Goal: Task Accomplishment & Management: Use online tool/utility

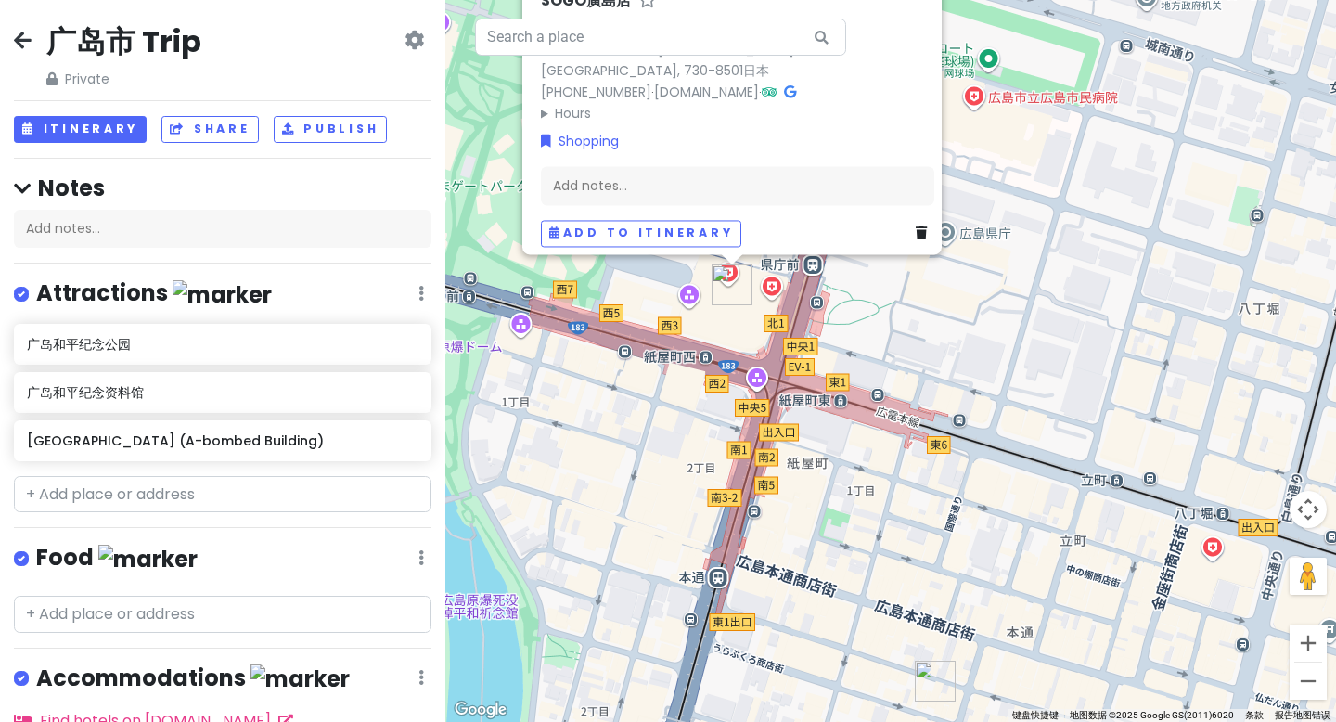
scroll to position [347, 0]
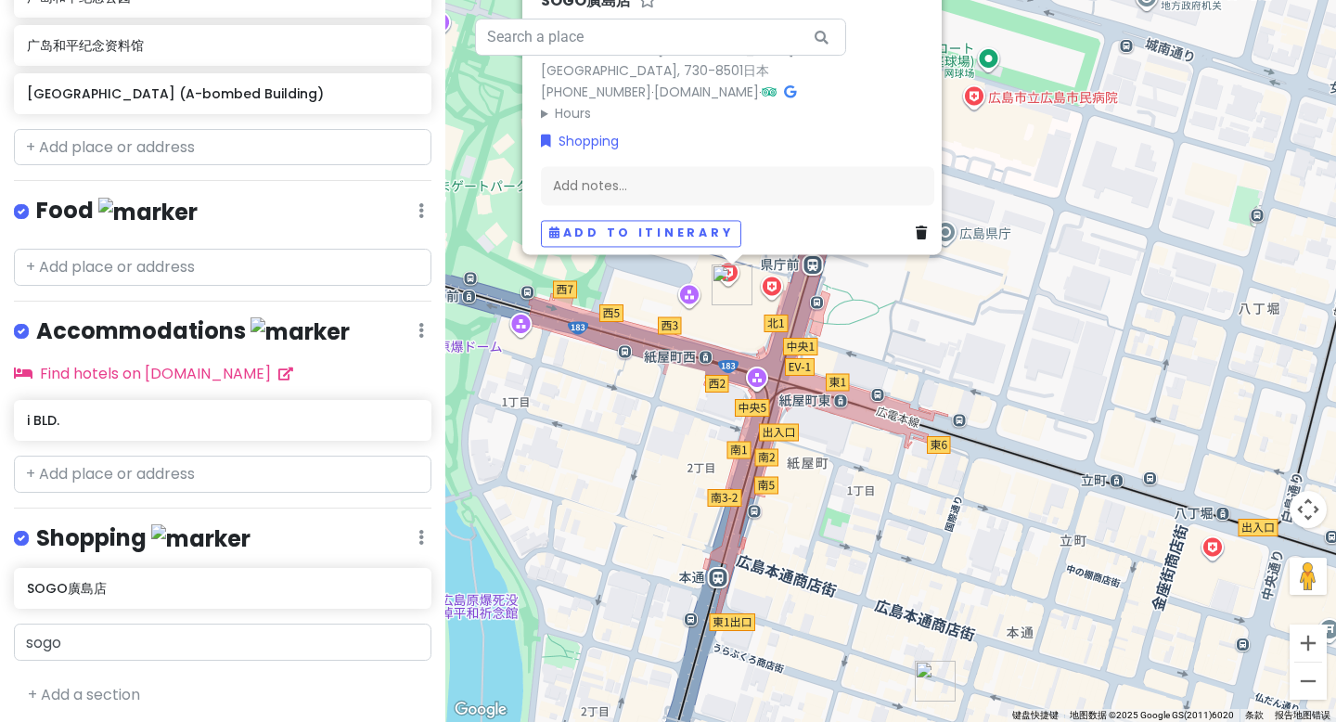
click at [1015, 292] on div "[GEOGRAPHIC_DATA] 3.8 (8,609) 6-27 Motomachi, [GEOGRAPHIC_DATA], [GEOGRAPHIC_DA…" at bounding box center [890, 361] width 891 height 722
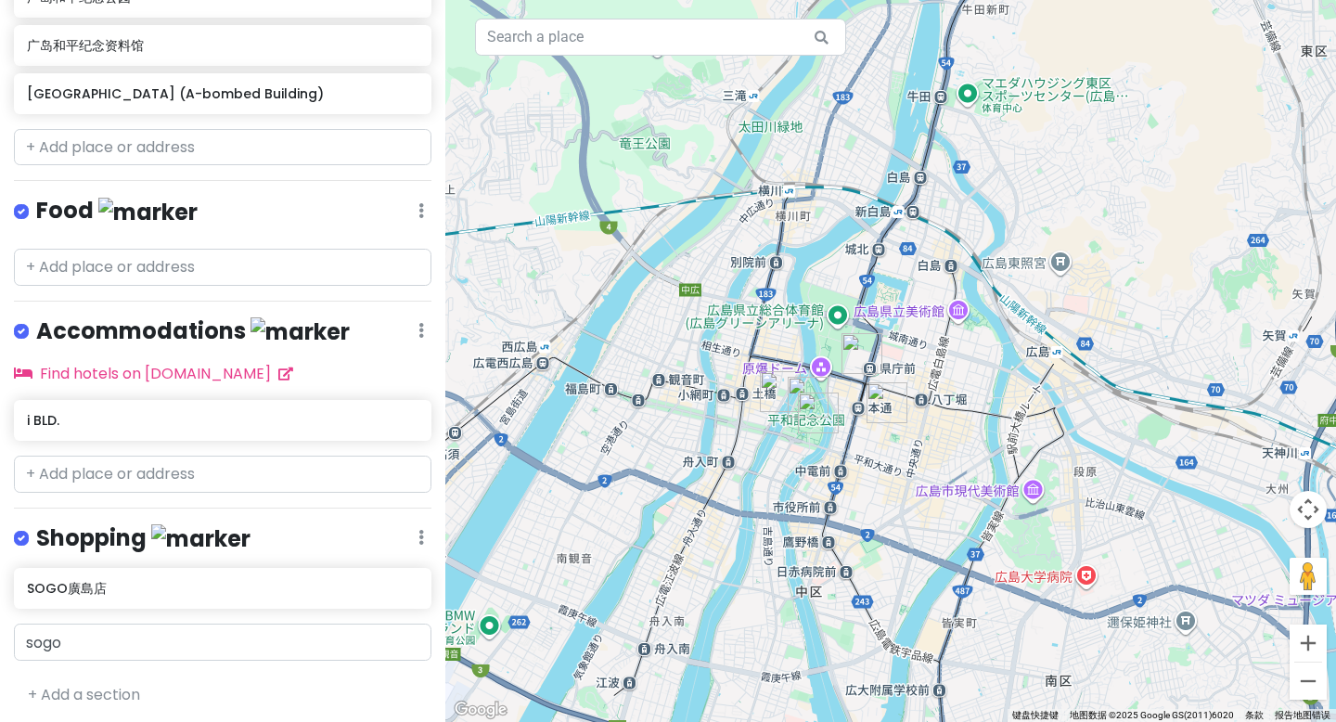
drag, startPoint x: 886, startPoint y: 438, endPoint x: 875, endPoint y: 442, distance: 11.7
click at [875, 442] on div at bounding box center [890, 361] width 891 height 722
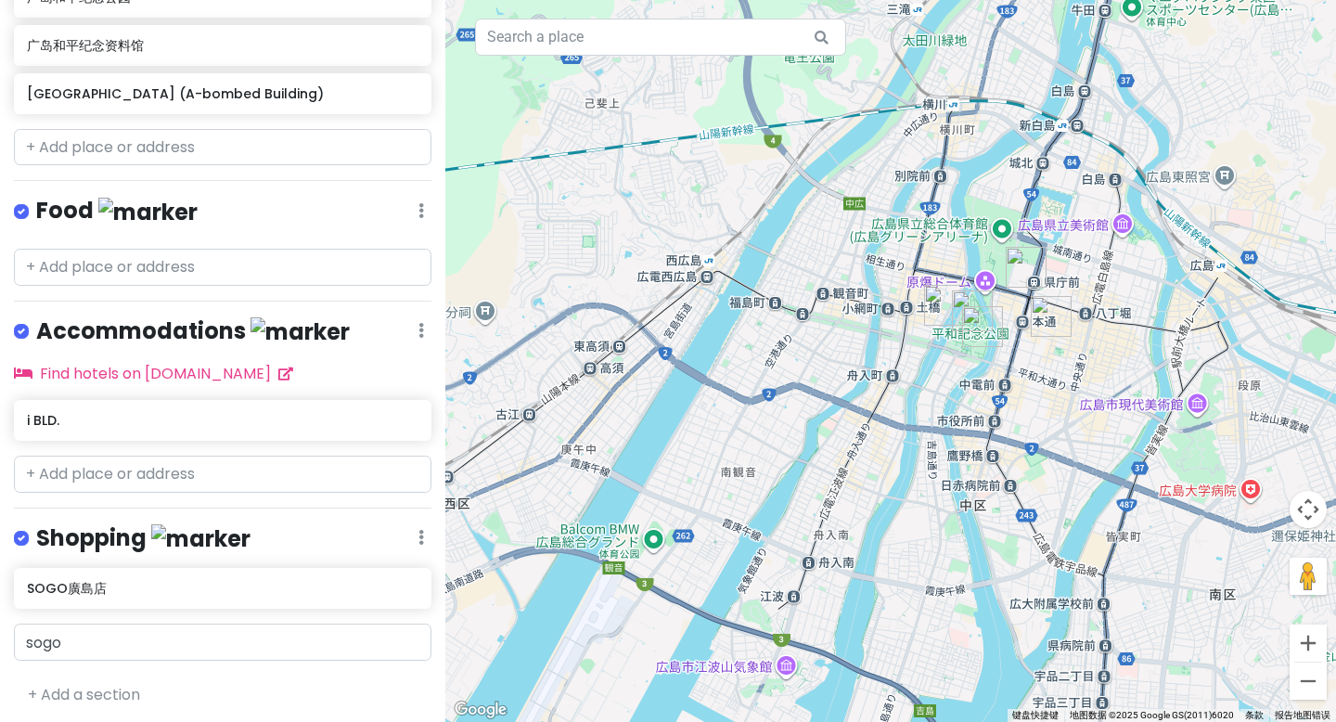
drag, startPoint x: 650, startPoint y: 539, endPoint x: 816, endPoint y: 451, distance: 188.0
click at [816, 451] on div at bounding box center [890, 361] width 891 height 722
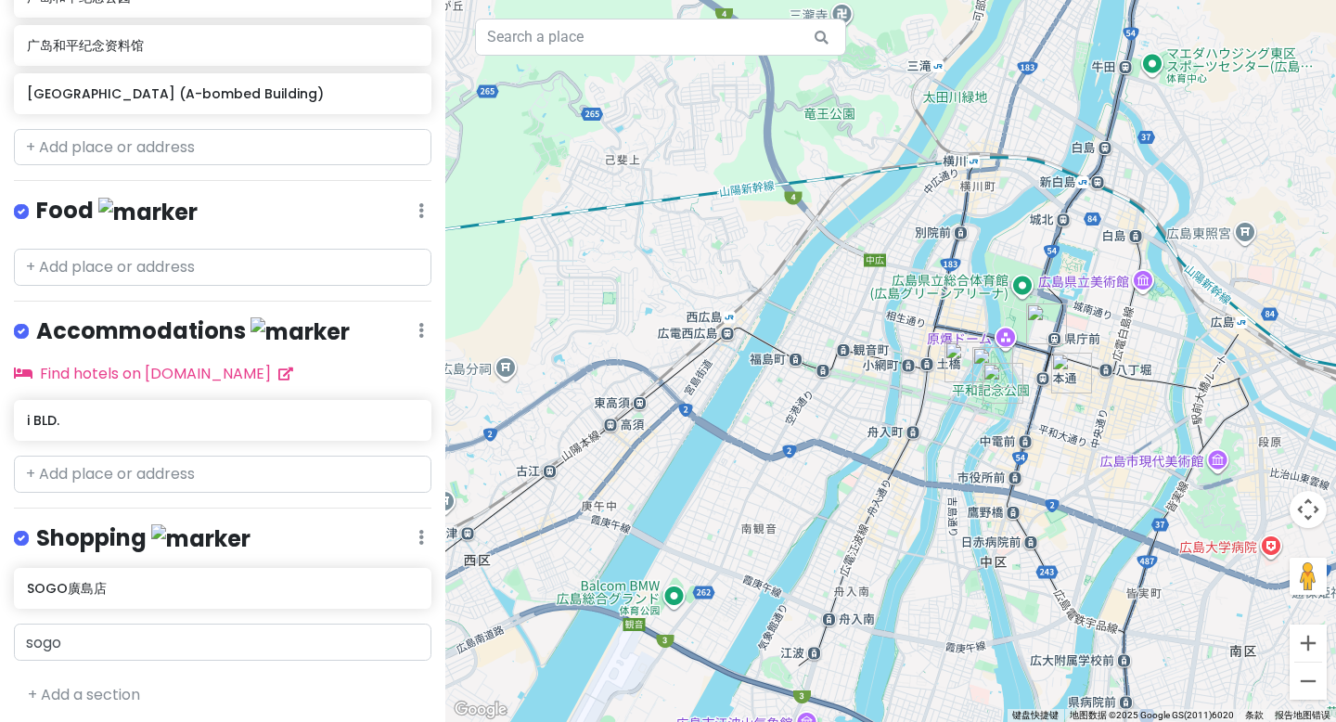
drag, startPoint x: 562, startPoint y: 238, endPoint x: 594, endPoint y: 327, distance: 94.5
click at [595, 328] on div at bounding box center [890, 361] width 891 height 722
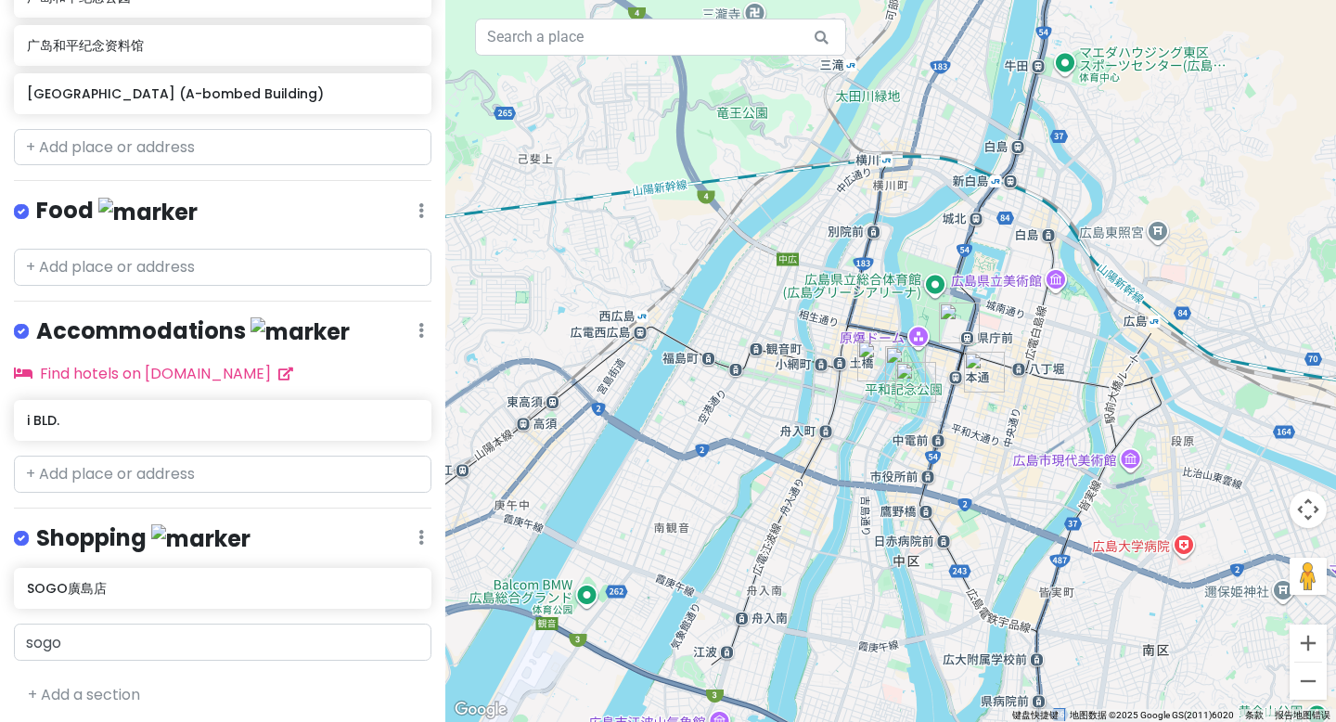
drag, startPoint x: 636, startPoint y: 389, endPoint x: 476, endPoint y: 335, distance: 168.4
click at [489, 333] on div at bounding box center [890, 361] width 891 height 722
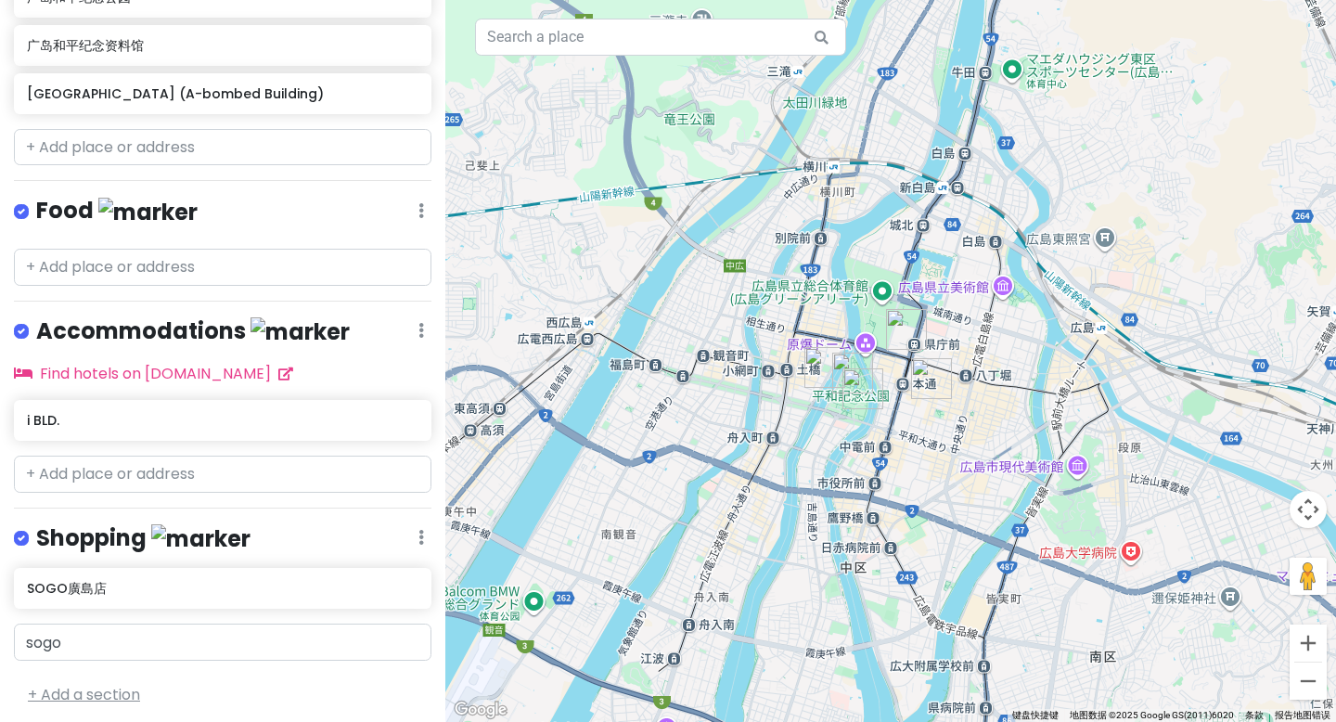
click at [45, 685] on link "+ Add a section" at bounding box center [84, 694] width 112 height 21
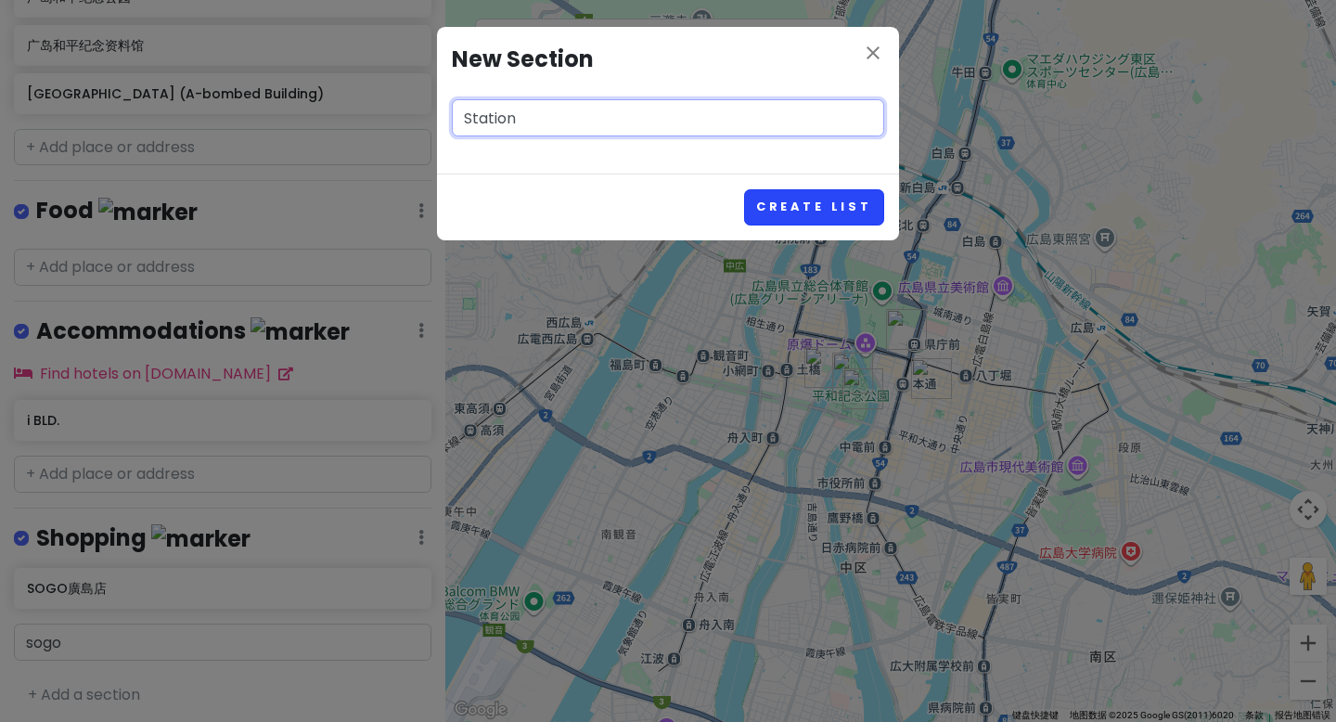
type input "Station"
click at [773, 198] on button "Create List" at bounding box center [814, 207] width 140 height 36
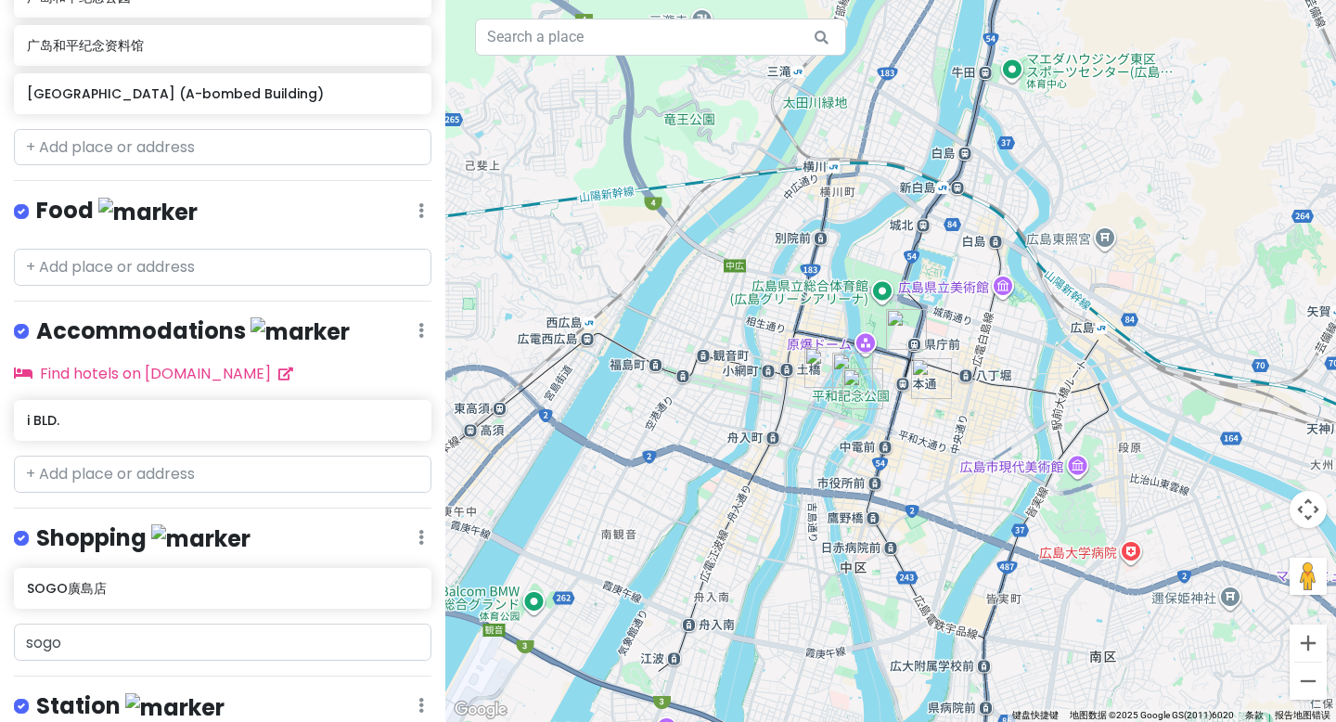
scroll to position [466, 0]
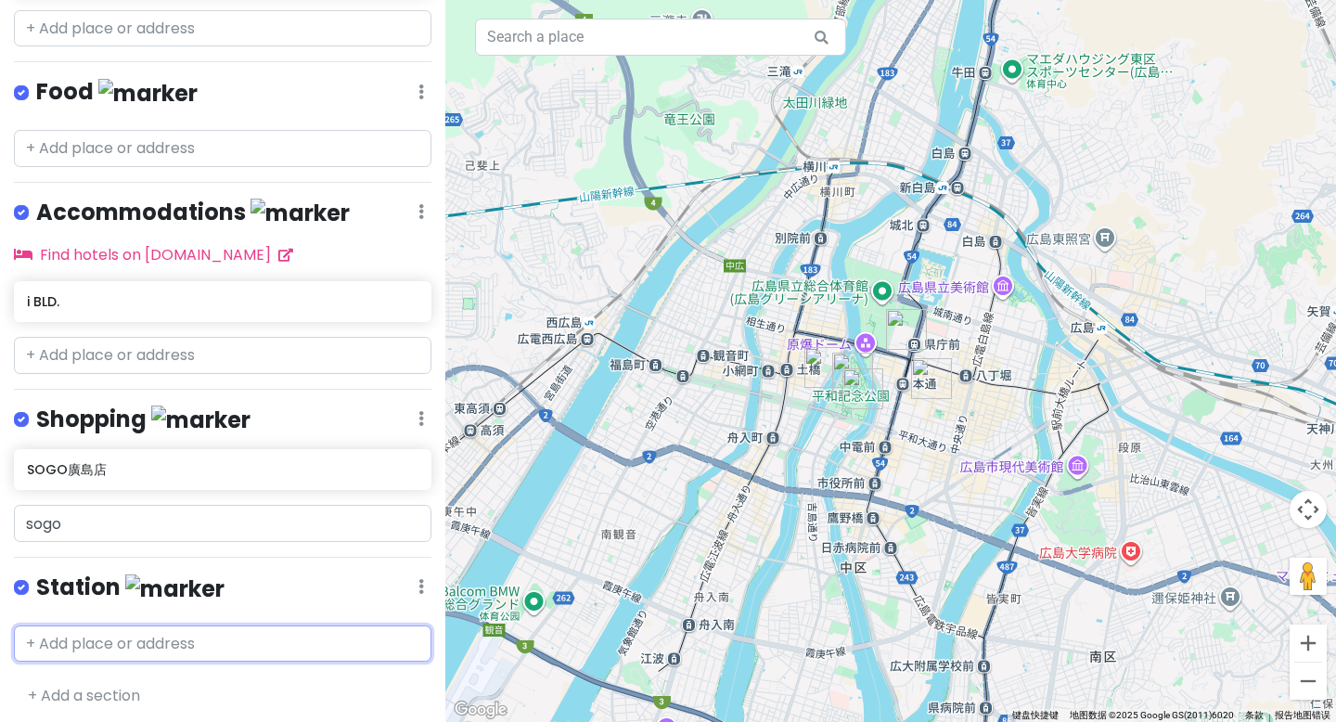
click at [156, 639] on input "text" at bounding box center [223, 643] width 418 height 37
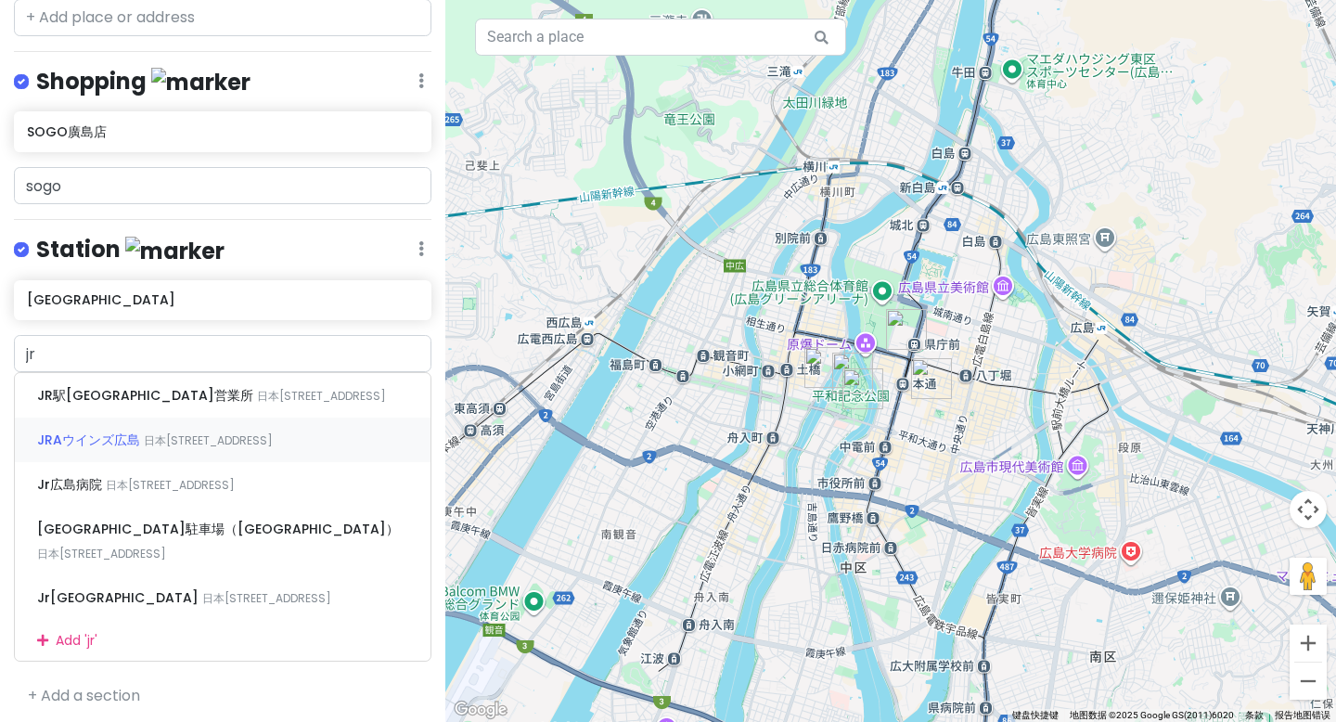
scroll to position [514, 0]
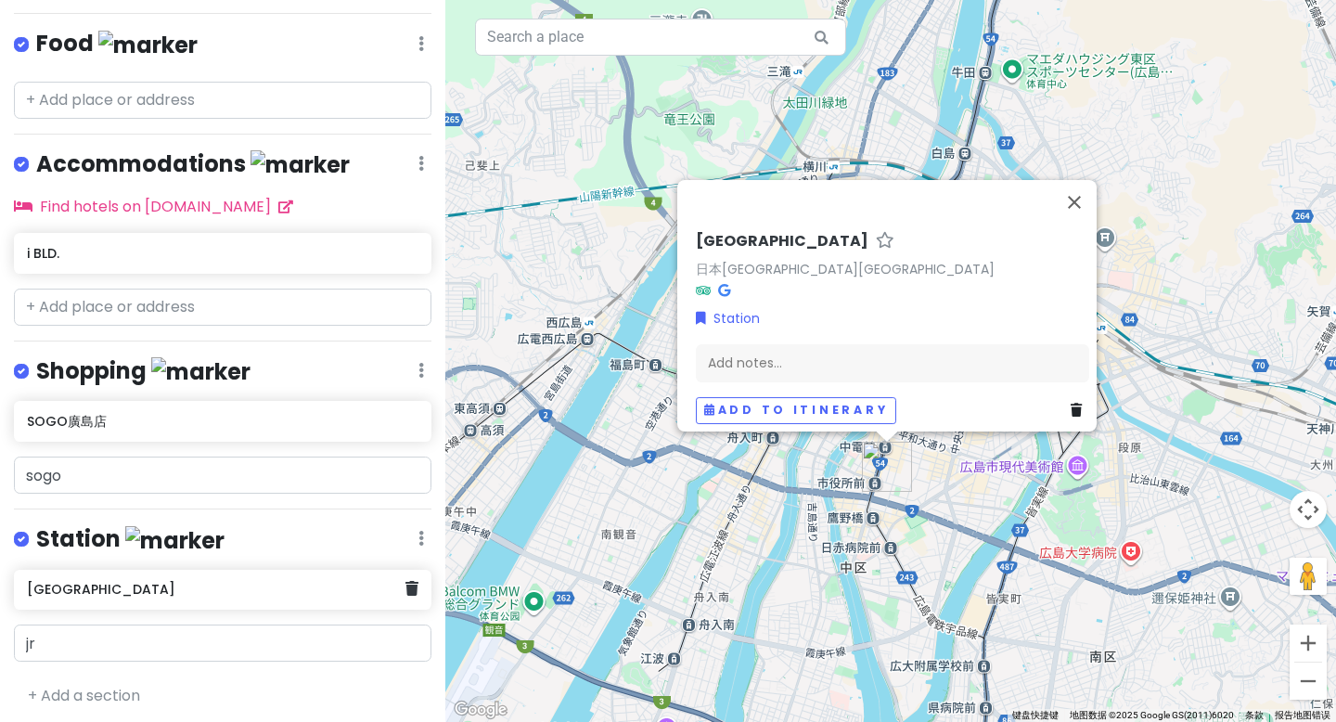
click at [95, 586] on h6 "[GEOGRAPHIC_DATA]" at bounding box center [216, 589] width 378 height 17
click at [406, 586] on div "[GEOGRAPHIC_DATA]" at bounding box center [223, 590] width 418 height 41
click at [406, 588] on link at bounding box center [412, 589] width 13 height 24
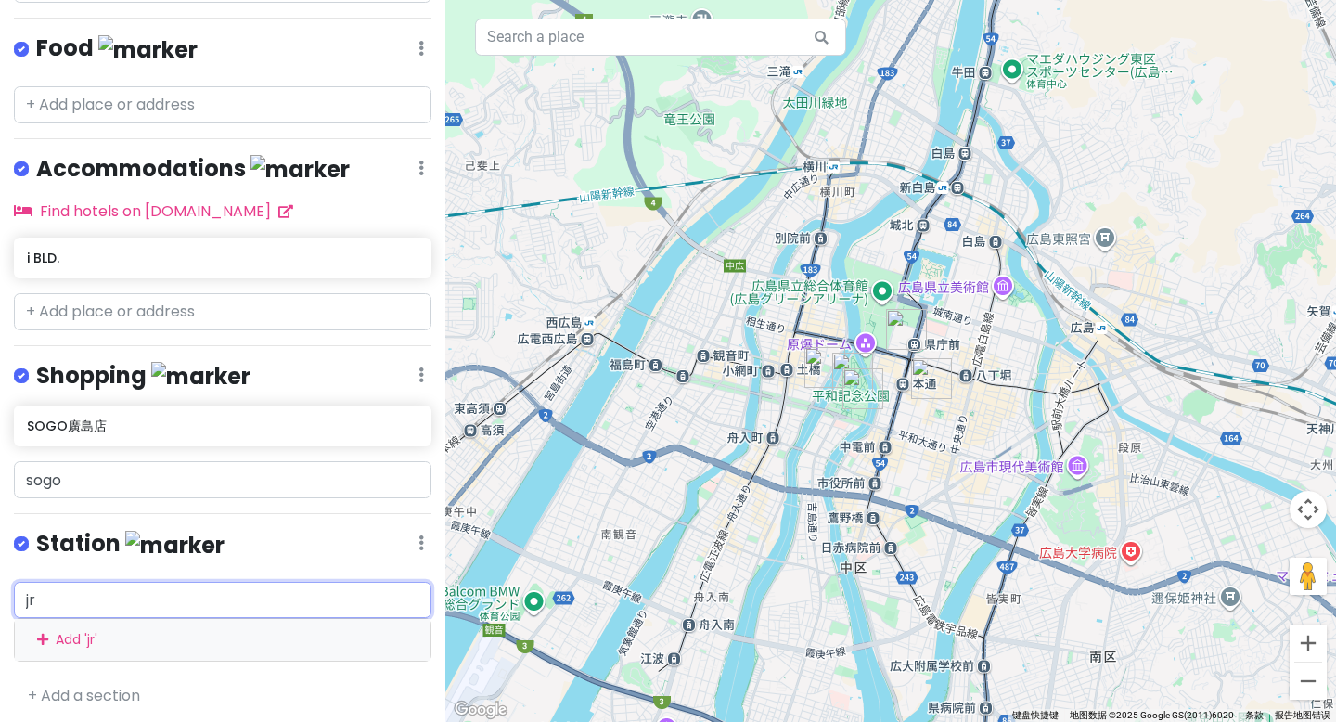
click at [238, 586] on input "jr" at bounding box center [223, 600] width 418 height 37
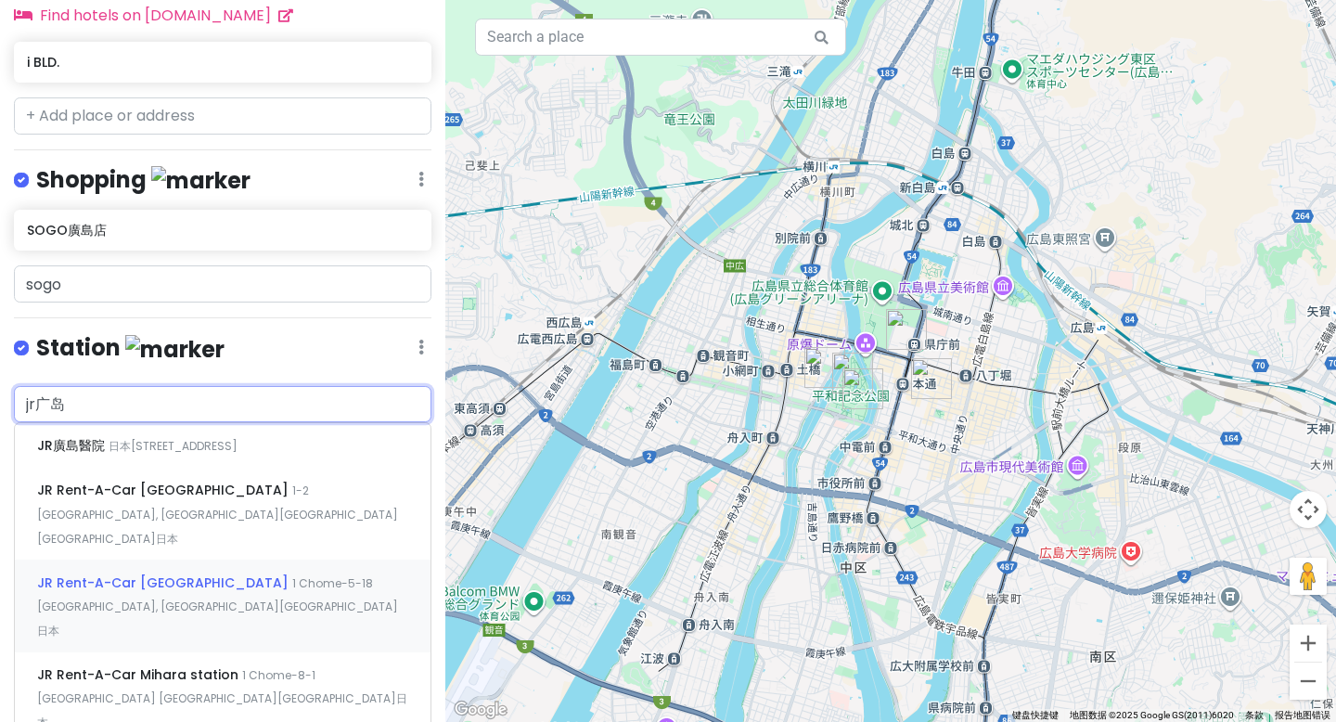
scroll to position [827, 0]
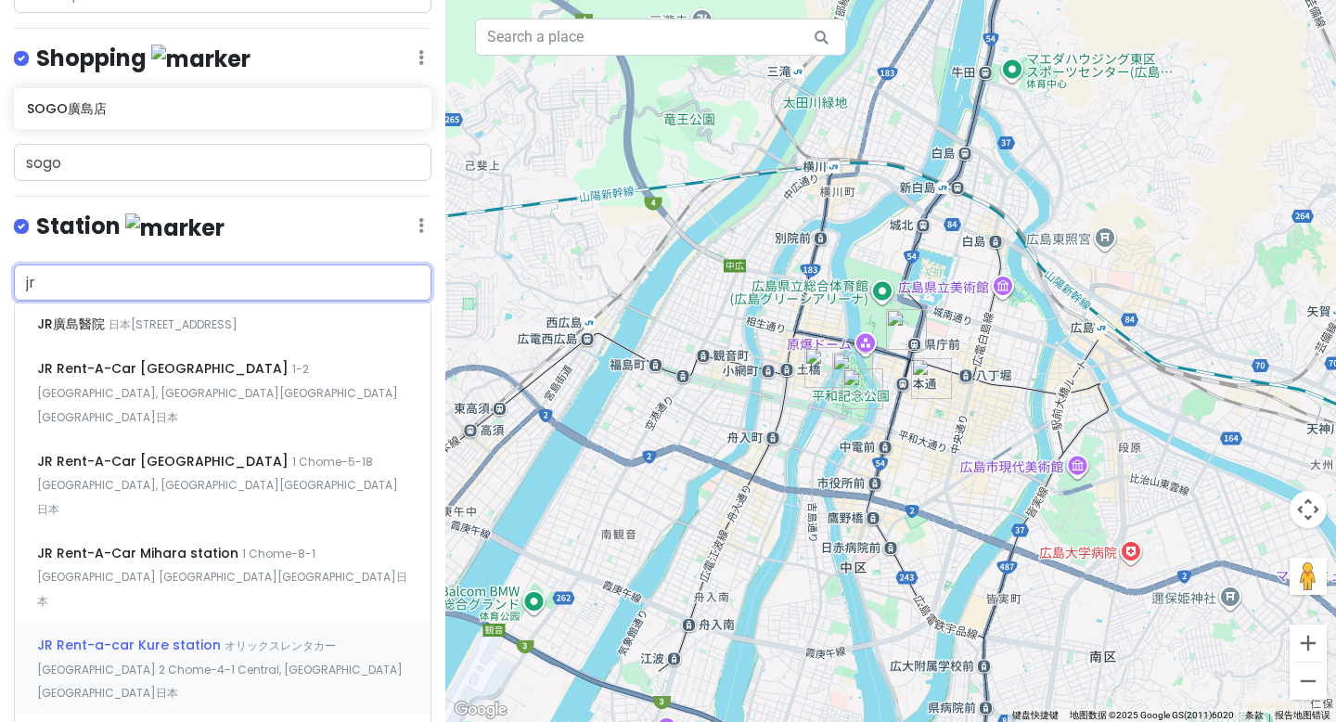
type input "j"
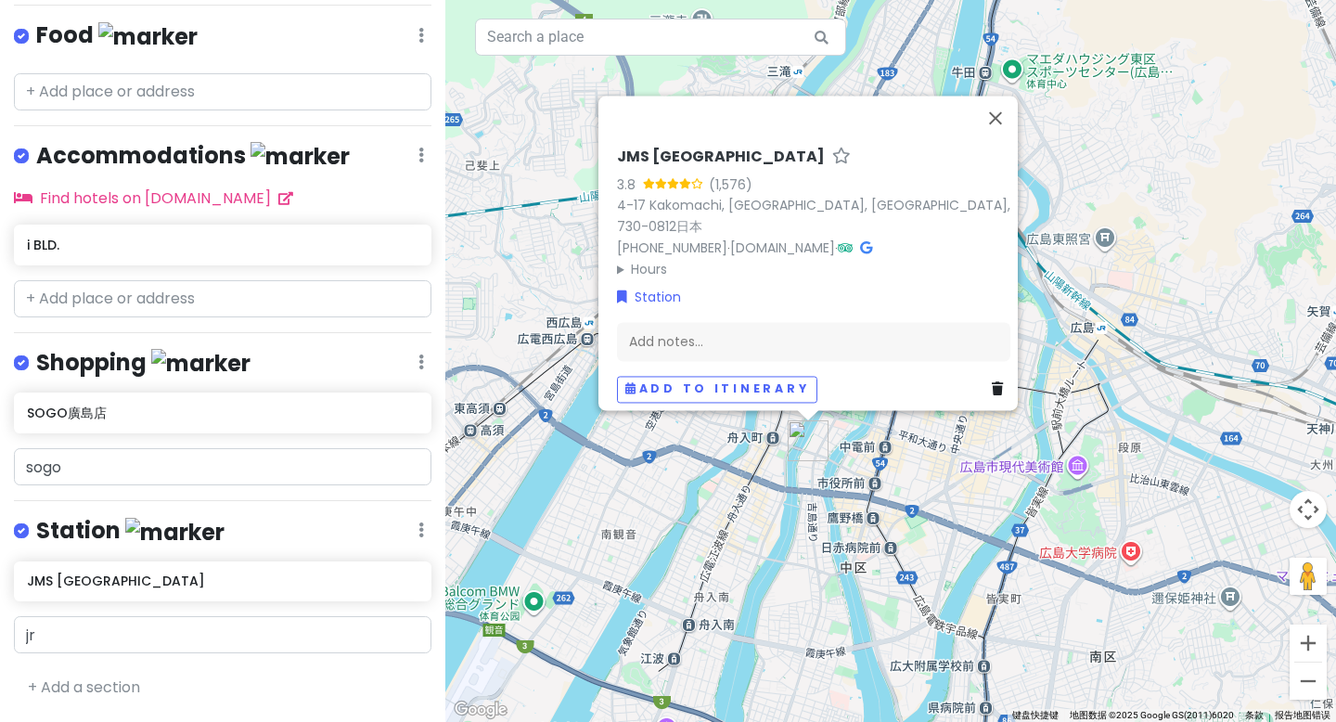
scroll to position [514, 0]
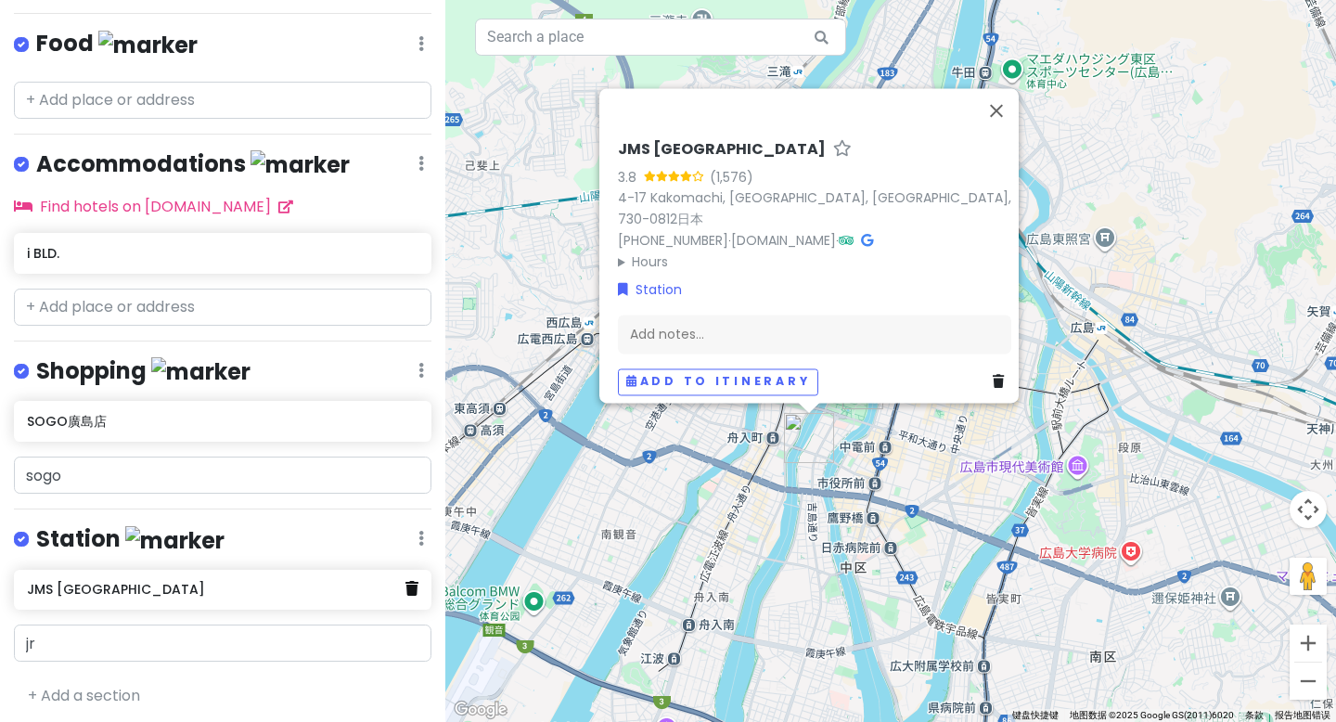
click at [406, 581] on icon at bounding box center [412, 588] width 13 height 15
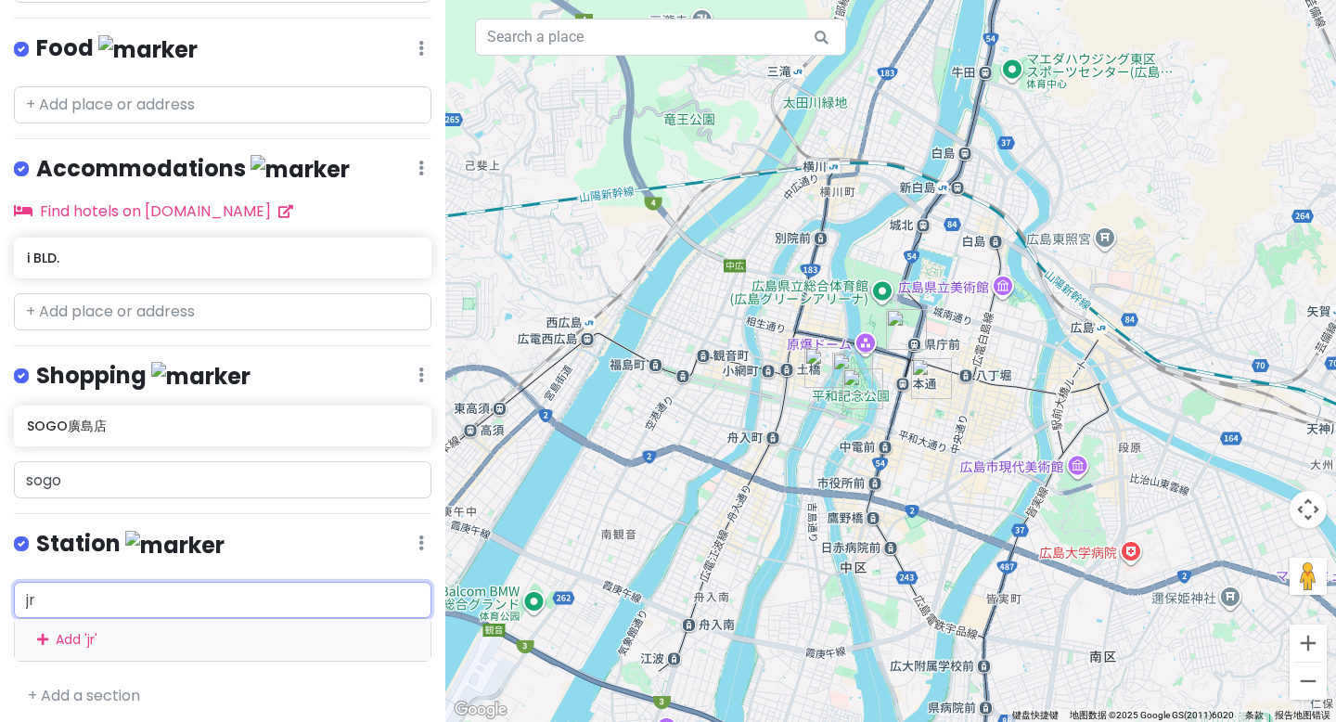
type input "j"
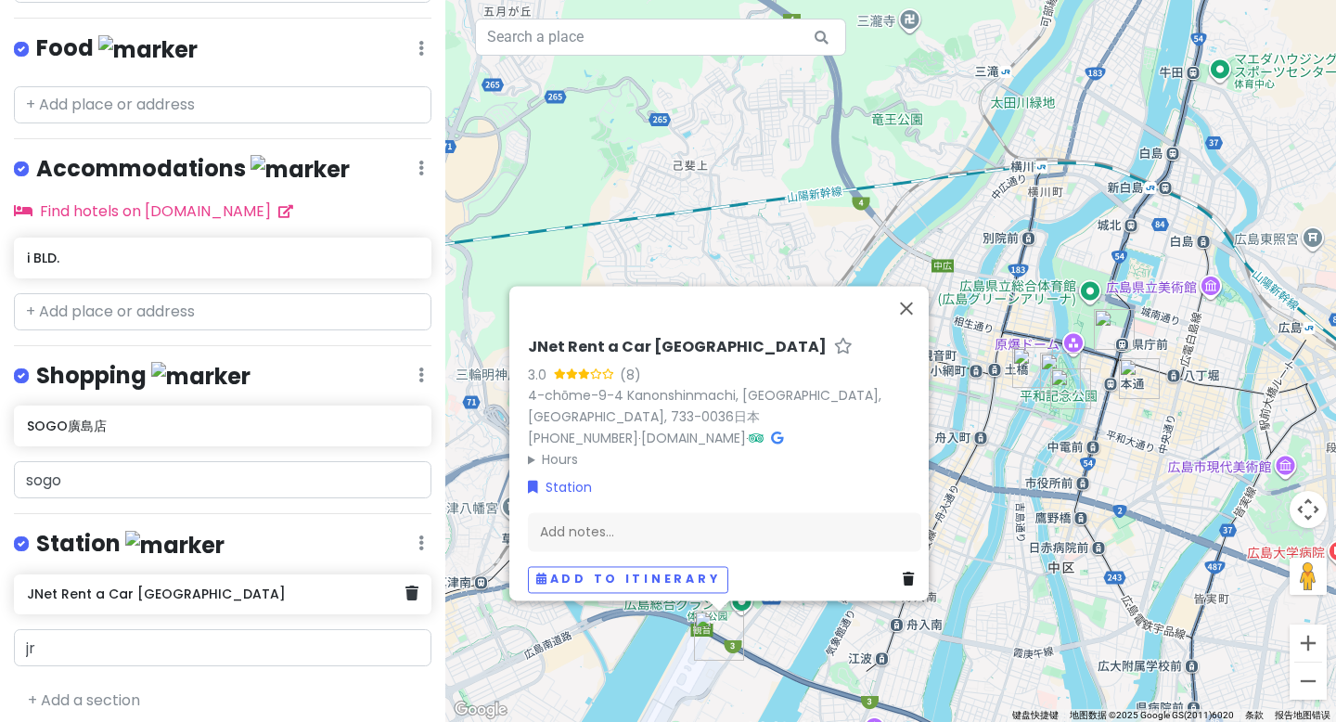
click at [406, 593] on div "JNet Rent a Car [GEOGRAPHIC_DATA]" at bounding box center [223, 594] width 418 height 41
click at [406, 596] on link at bounding box center [412, 594] width 13 height 24
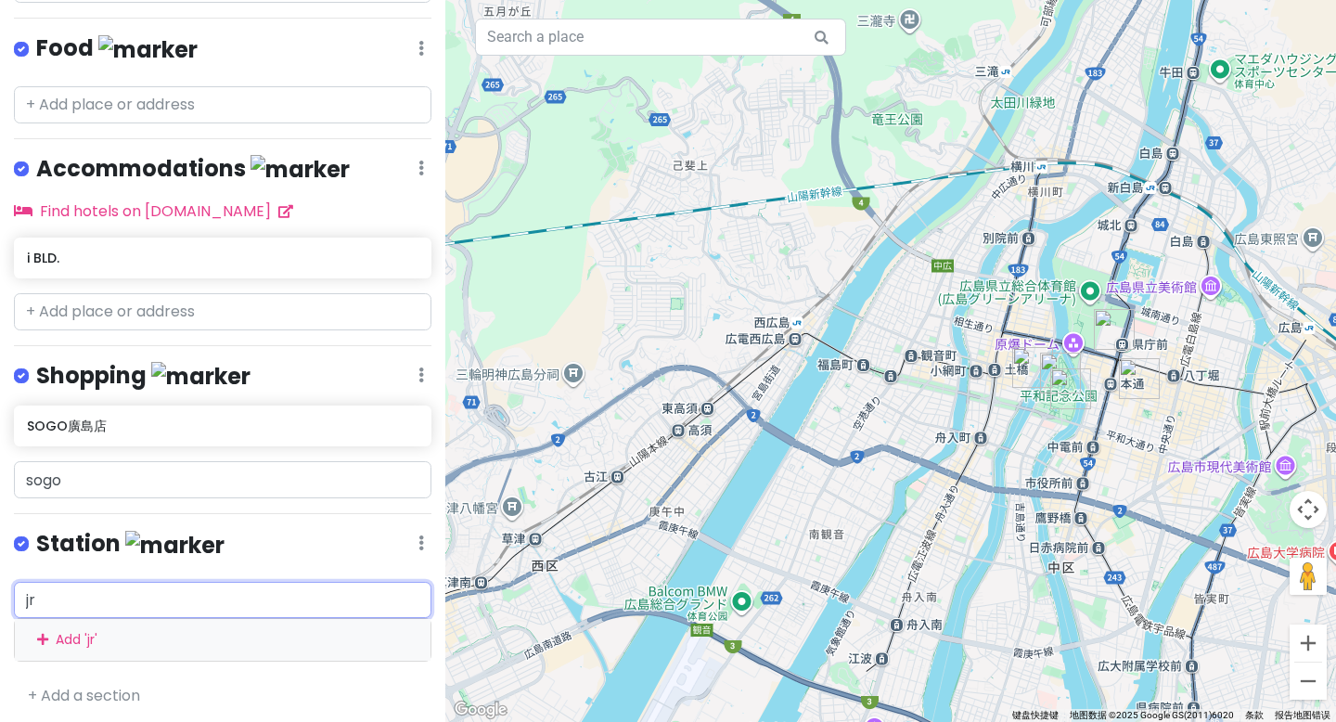
click at [193, 597] on input "jr" at bounding box center [223, 600] width 418 height 37
type input "j"
type input "官"
type input "广岛jr"
click at [257, 636] on span "日本[STREET_ADDRESS]" at bounding box center [321, 642] width 129 height 16
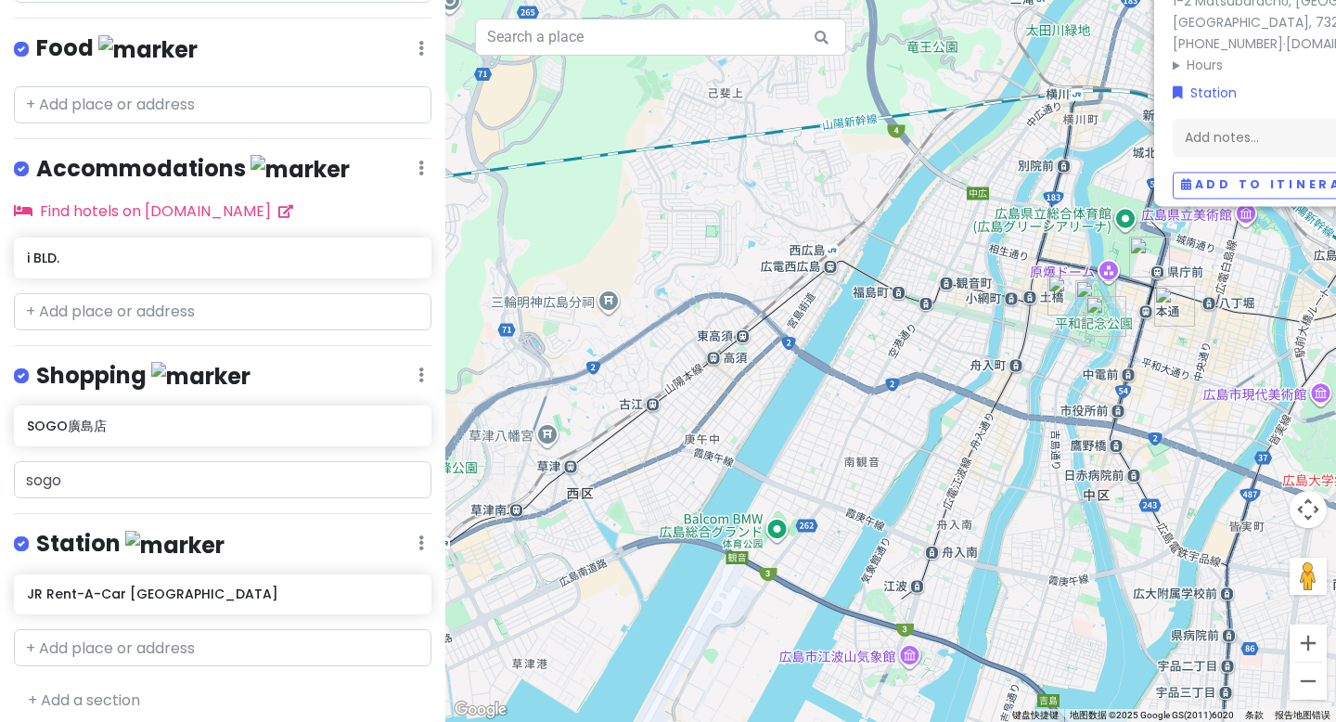
drag, startPoint x: 666, startPoint y: 412, endPoint x: 930, endPoint y: 283, distance: 293.4
click at [930, 283] on div "JR Rent-A-Car [GEOGRAPHIC_DATA] 3.6 (53) 1-2 Matsubarachō, [GEOGRAPHIC_DATA], […" at bounding box center [890, 361] width 891 height 722
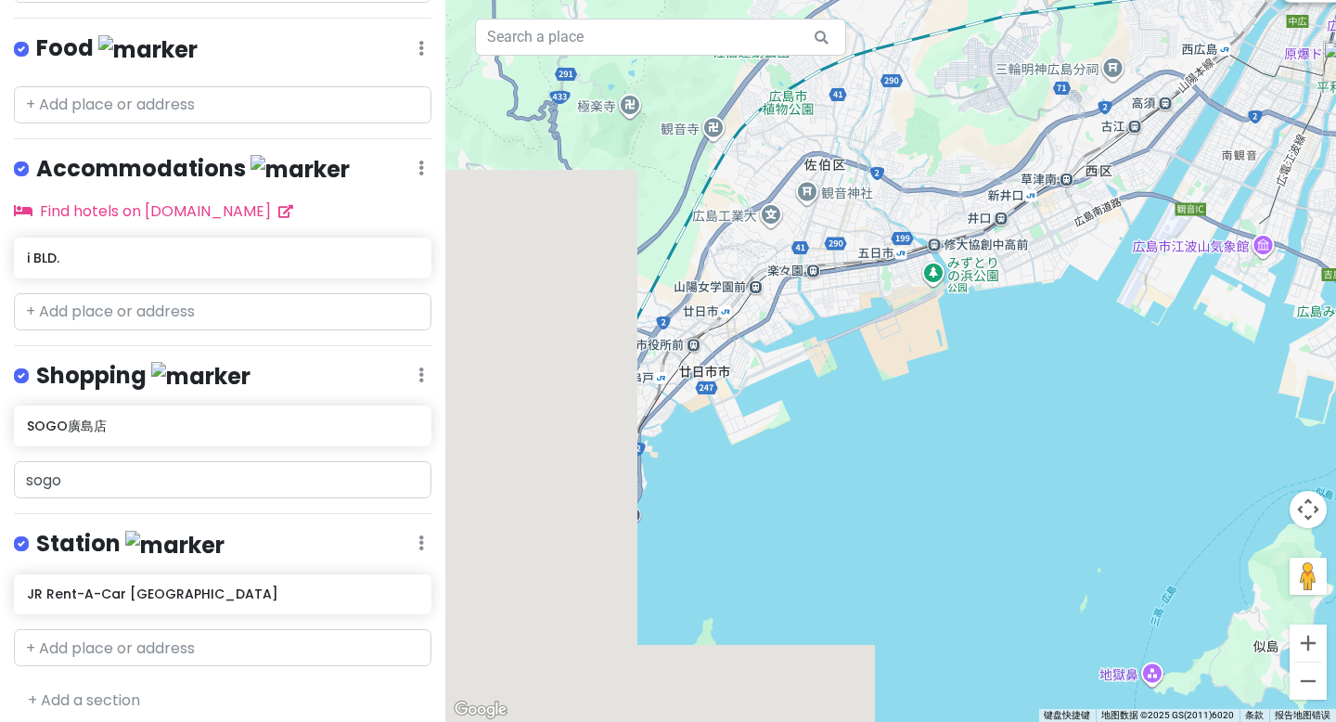
drag, startPoint x: 731, startPoint y: 547, endPoint x: 1022, endPoint y: 312, distance: 374.0
click at [1022, 312] on div "JR Rent-A-Car [GEOGRAPHIC_DATA] 3.6 (53) 1-2 Matsubarachō, [GEOGRAPHIC_DATA], […" at bounding box center [890, 361] width 891 height 722
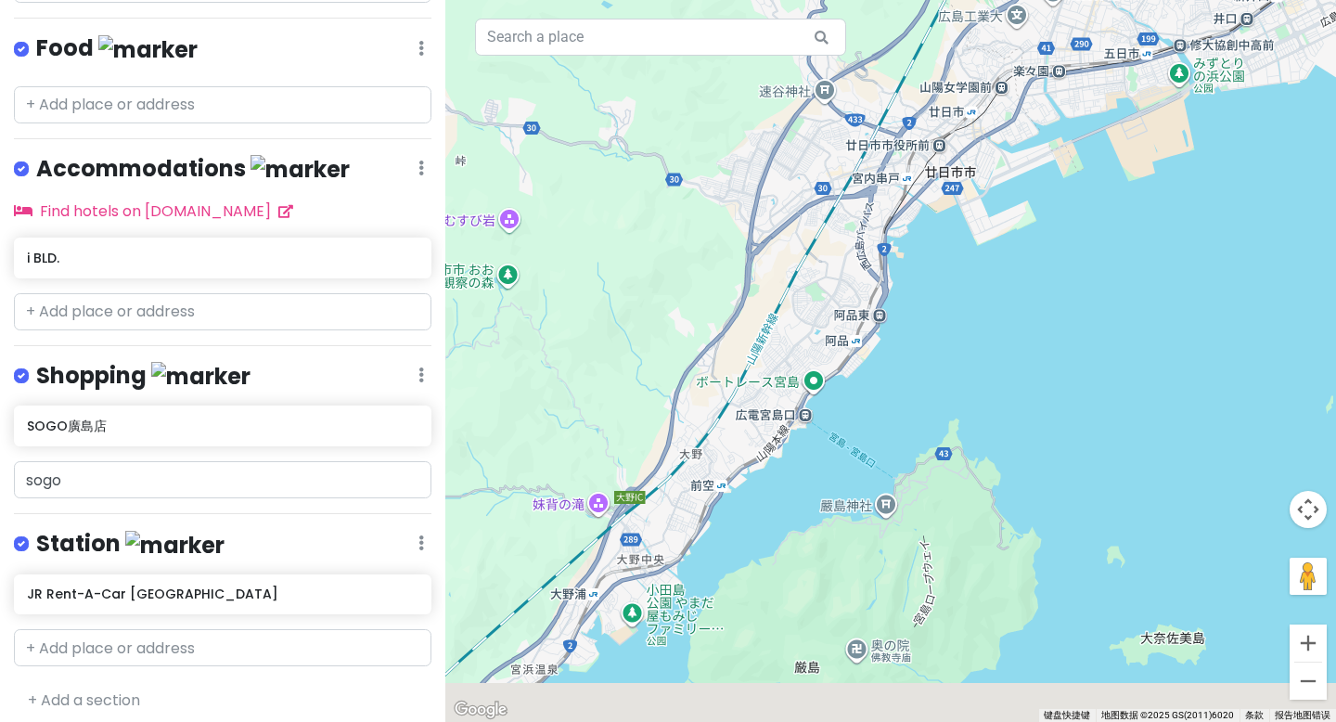
drag, startPoint x: 802, startPoint y: 545, endPoint x: 1034, endPoint y: 315, distance: 326.1
click at [1034, 315] on div "JR Rent-A-Car [GEOGRAPHIC_DATA] 3.6 (53) 1-2 Matsubarachō, [GEOGRAPHIC_DATA], […" at bounding box center [890, 361] width 891 height 722
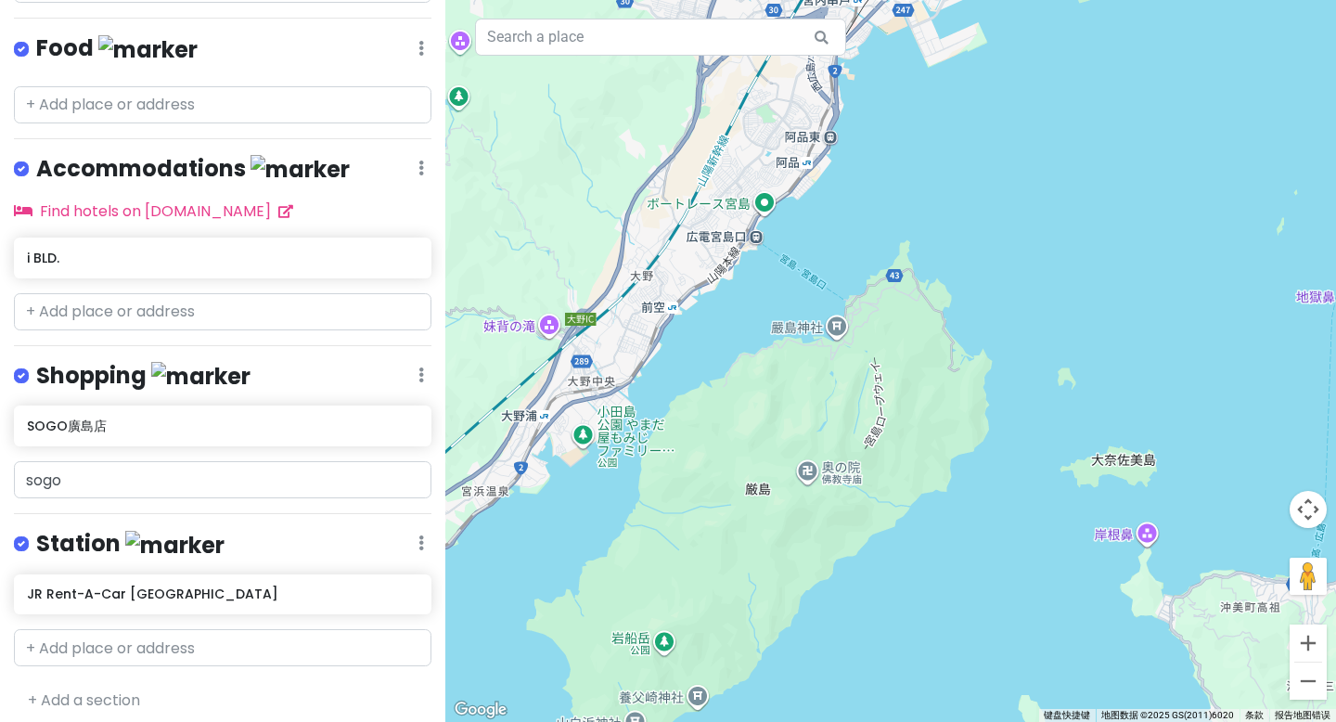
drag, startPoint x: 859, startPoint y: 460, endPoint x: 650, endPoint y: 450, distance: 209.0
click at [665, 445] on div "JR Rent-A-Car [GEOGRAPHIC_DATA] 3.6 (53) 1-2 Matsubarachō, [GEOGRAPHIC_DATA], […" at bounding box center [890, 361] width 891 height 722
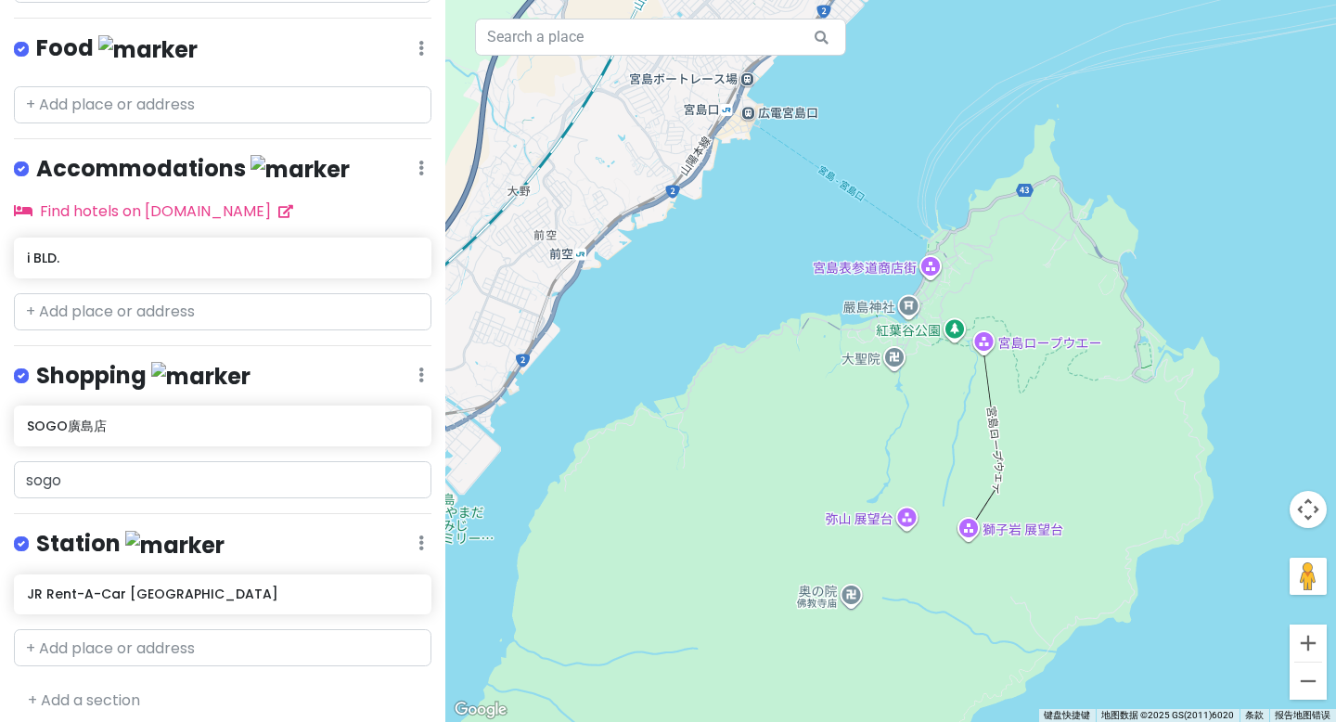
drag, startPoint x: 830, startPoint y: 366, endPoint x: 720, endPoint y: 410, distance: 119.1
click at [727, 415] on div "JR Rent-A-Car [GEOGRAPHIC_DATA] 3.6 (53) 1-2 Matsubarachō, [GEOGRAPHIC_DATA], […" at bounding box center [890, 361] width 891 height 722
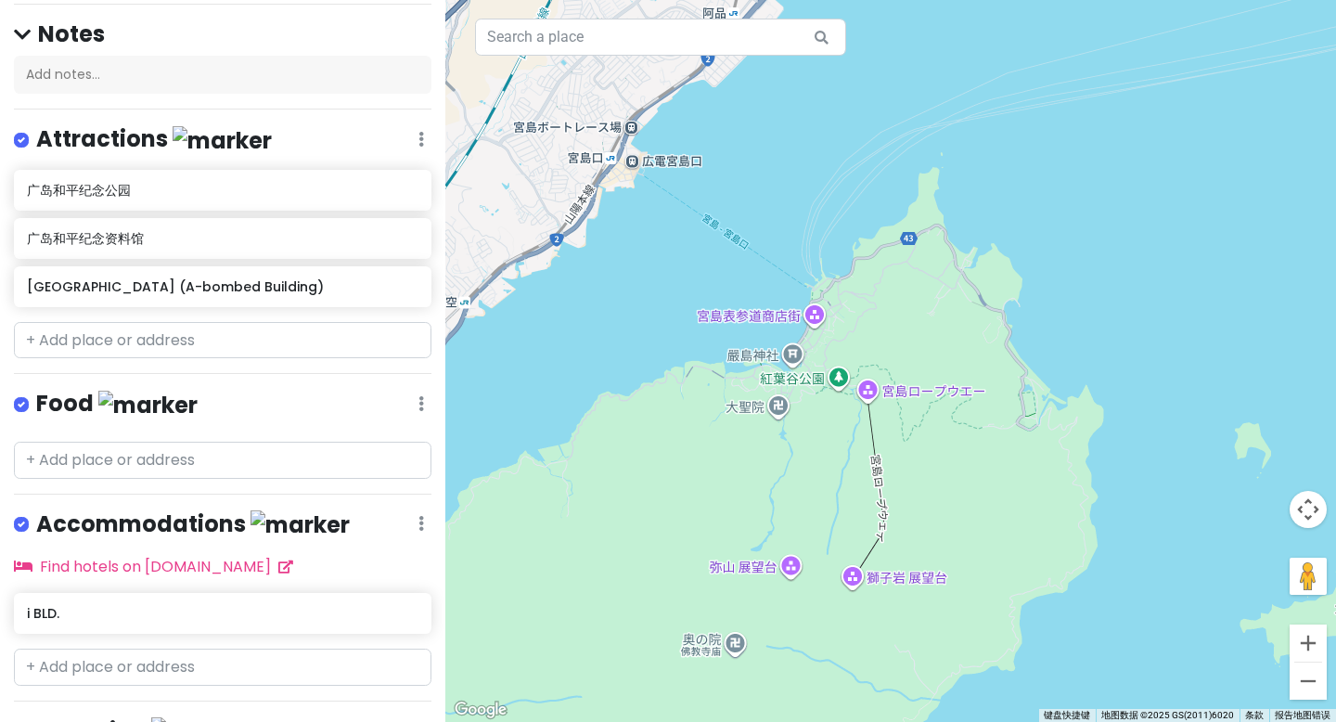
scroll to position [142, 0]
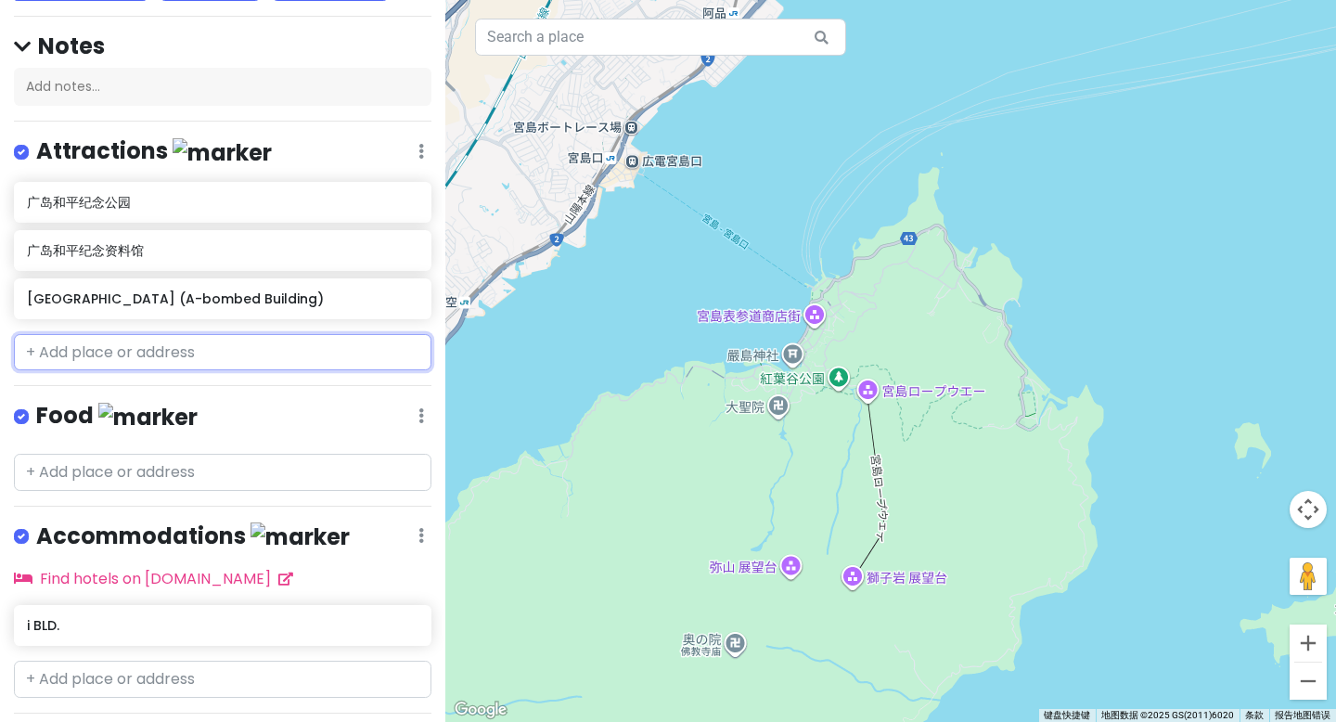
click at [84, 355] on input "text" at bounding box center [223, 352] width 418 height 37
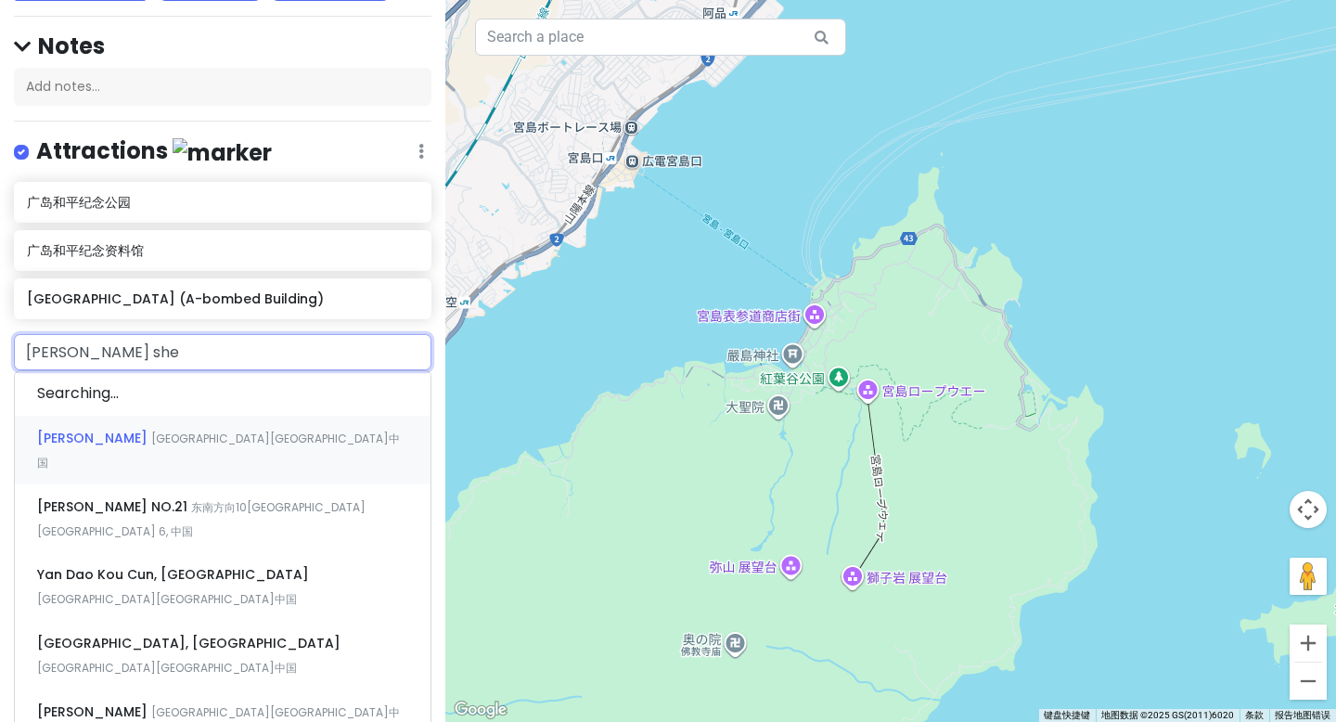
type input "[DEMOGRAPHIC_DATA]"
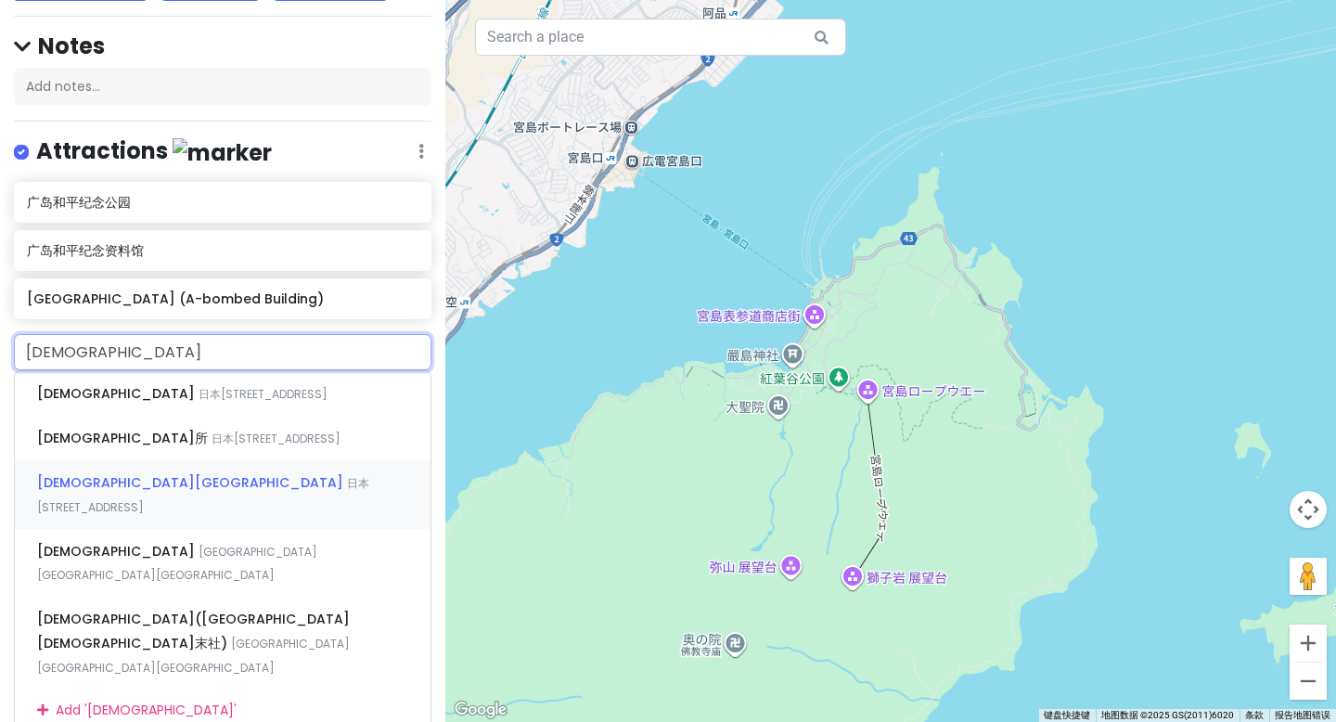
click at [109, 478] on span "[DEMOGRAPHIC_DATA][GEOGRAPHIC_DATA]" at bounding box center [192, 482] width 310 height 19
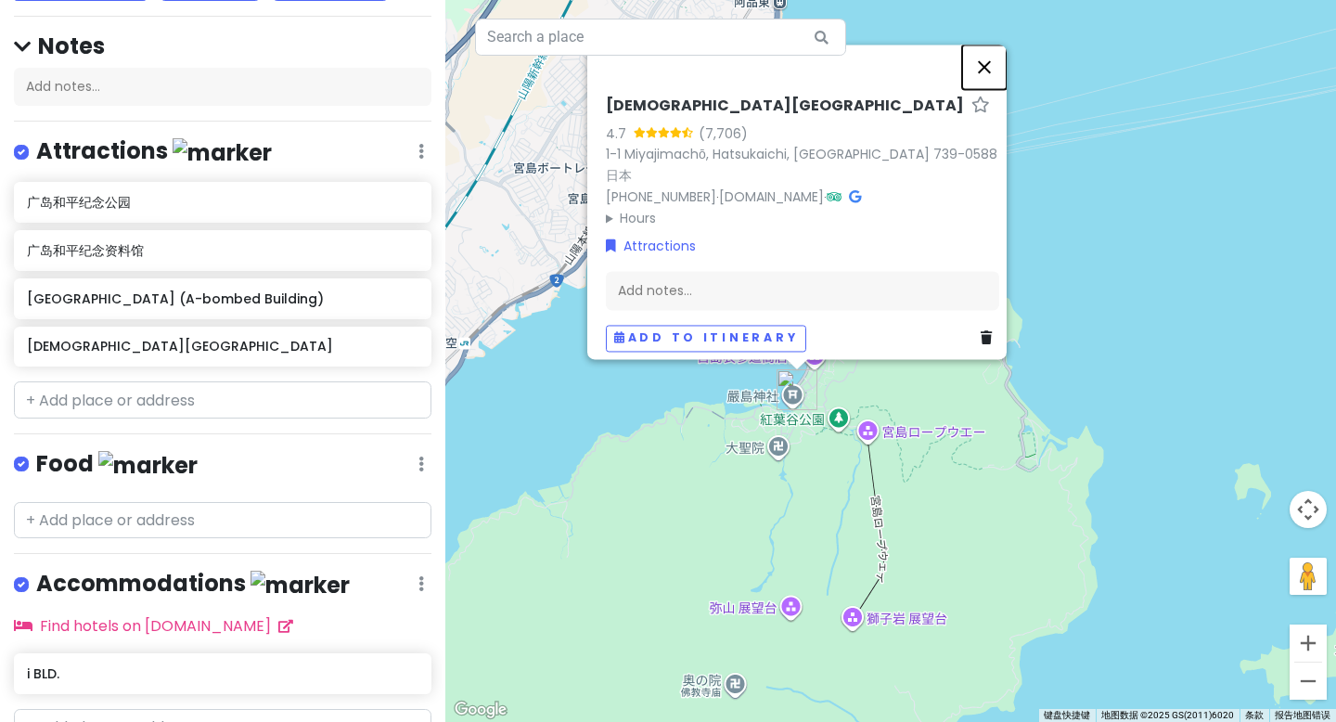
click at [995, 72] on button "关闭" at bounding box center [984, 67] width 45 height 45
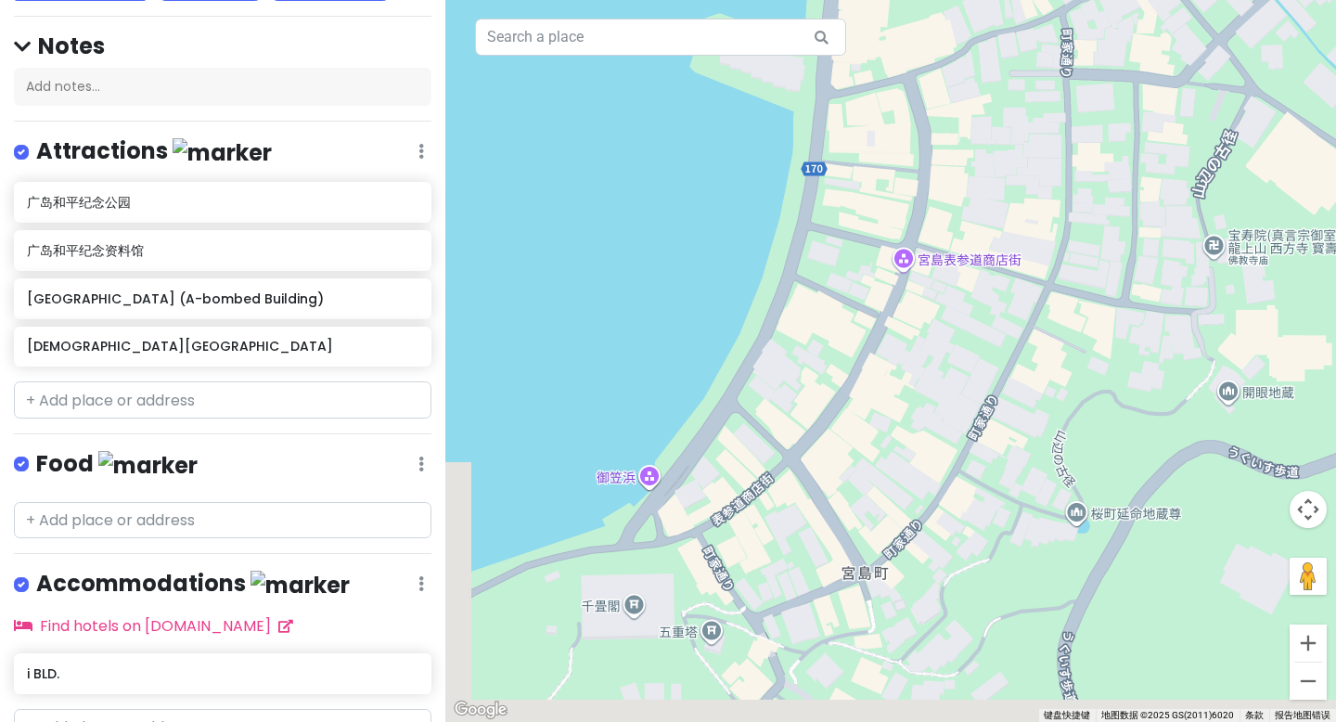
drag, startPoint x: 854, startPoint y: 497, endPoint x: 895, endPoint y: 384, distance: 120.7
click at [895, 384] on div at bounding box center [890, 361] width 891 height 722
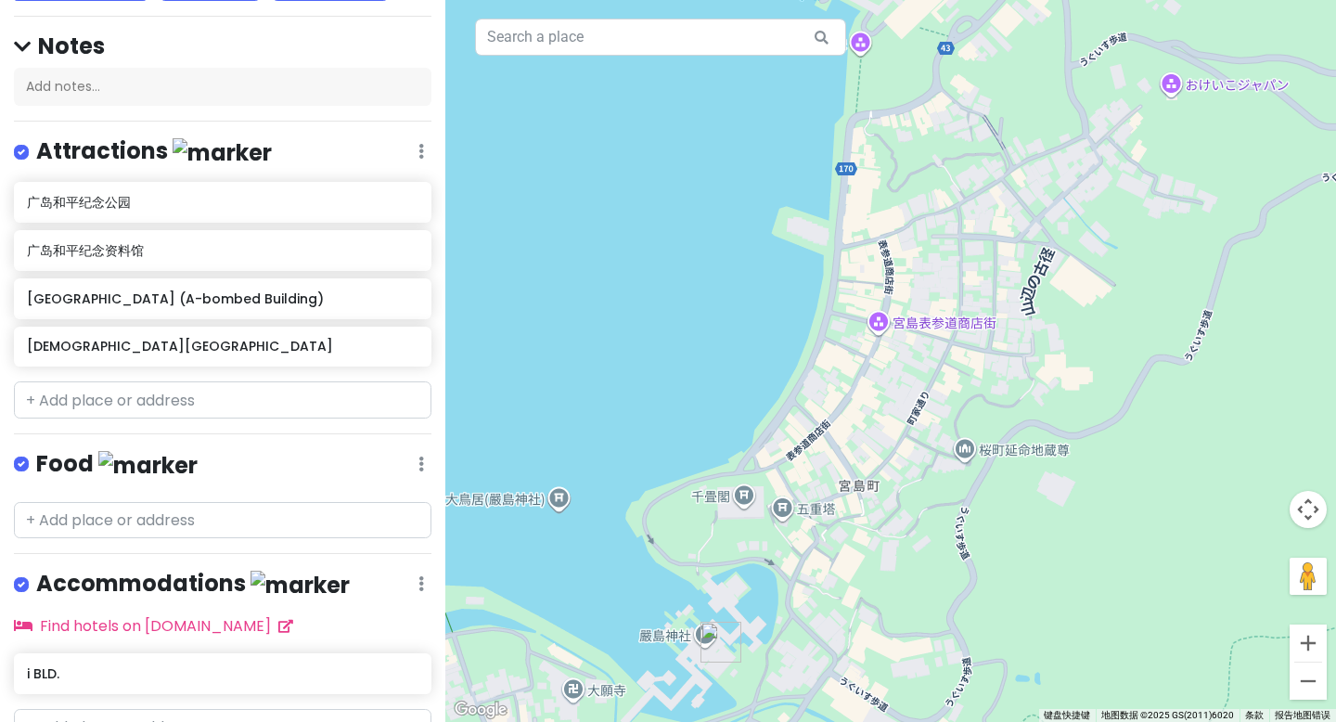
click at [738, 500] on div at bounding box center [890, 361] width 891 height 722
click at [742, 498] on div at bounding box center [890, 361] width 891 height 722
click at [742, 497] on div at bounding box center [890, 361] width 891 height 722
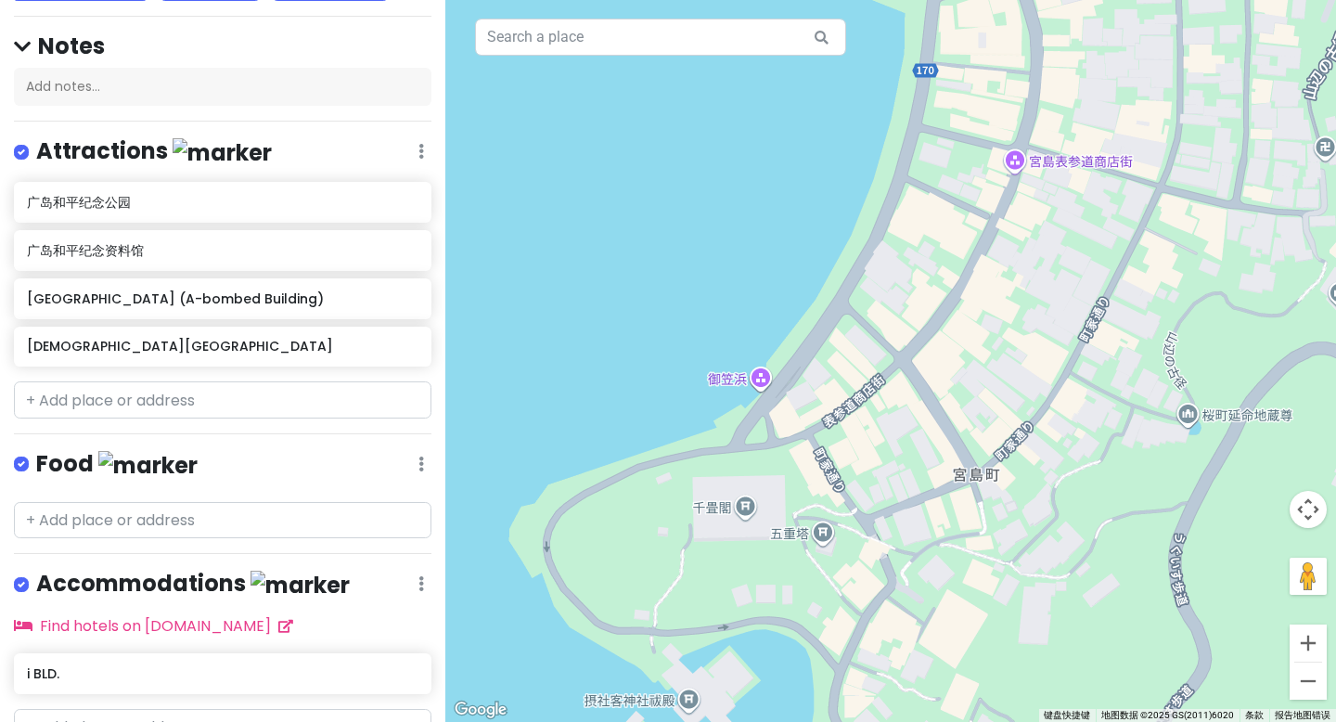
click at [753, 515] on div at bounding box center [890, 361] width 891 height 722
click at [188, 409] on input "text" at bounding box center [223, 399] width 418 height 37
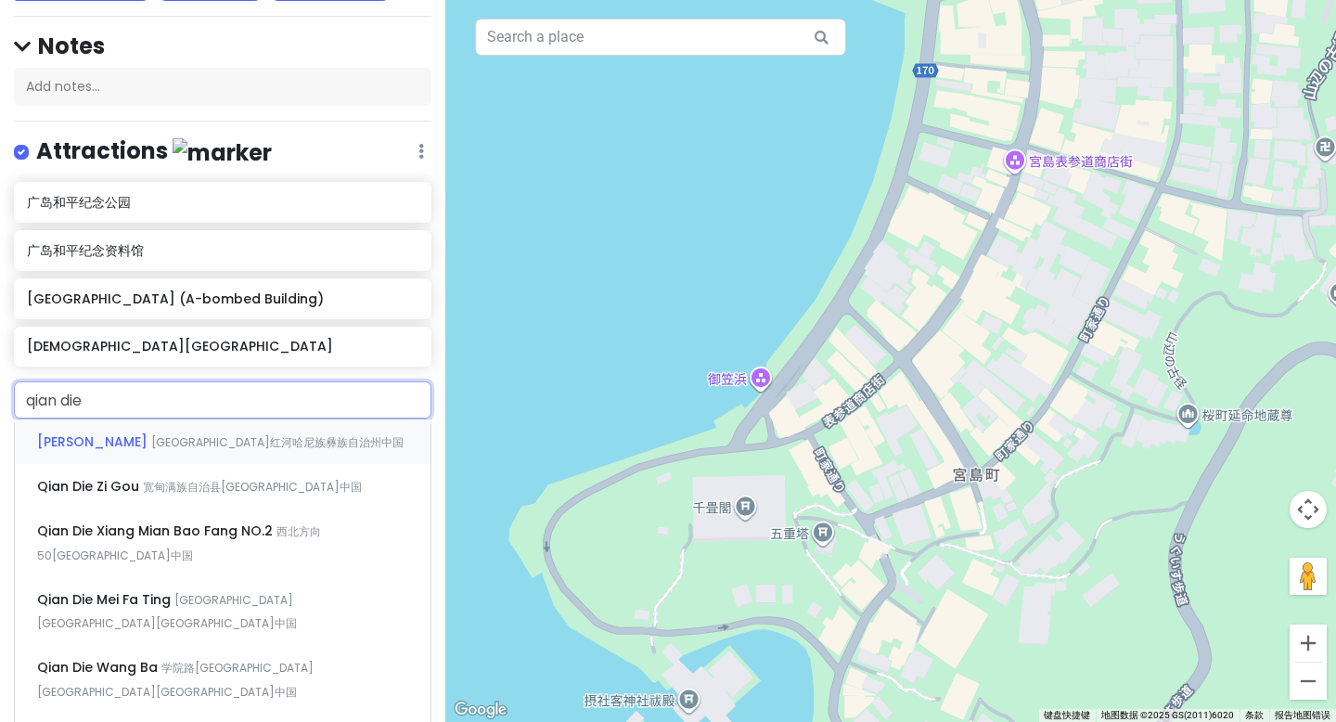
type input "千叠"
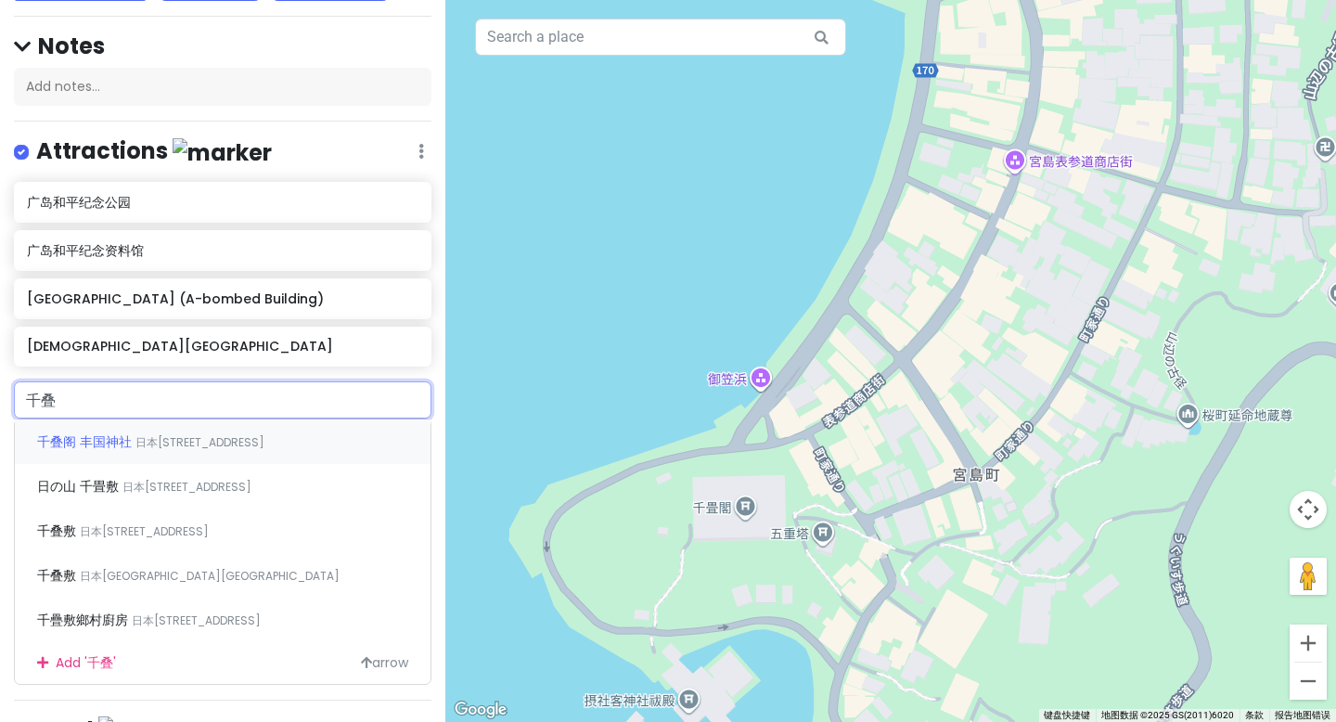
click at [231, 443] on span "日本[STREET_ADDRESS]" at bounding box center [199, 442] width 129 height 16
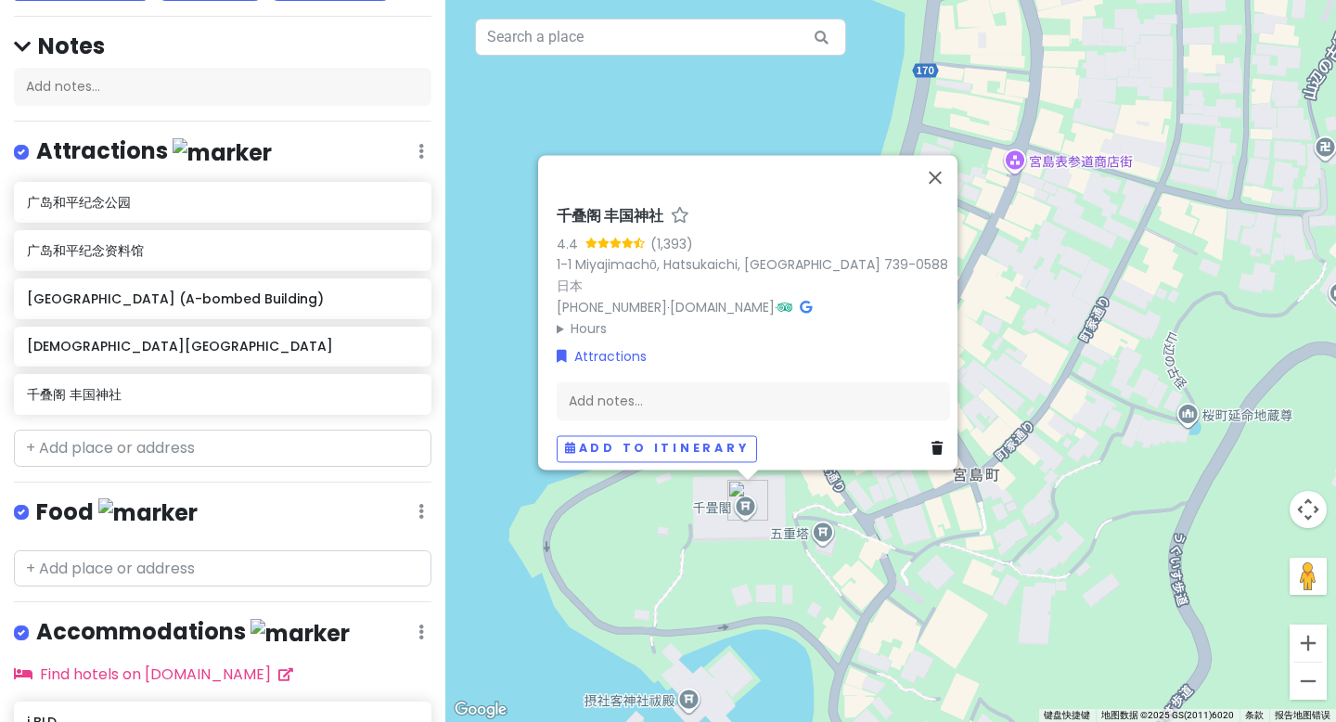
click at [588, 559] on div "千叠阁 丰国神社 4.4 (1,393) 1-1 [GEOGRAPHIC_DATA], [GEOGRAPHIC_DATA], [GEOGRAPHIC_DATA…" at bounding box center [890, 361] width 891 height 722
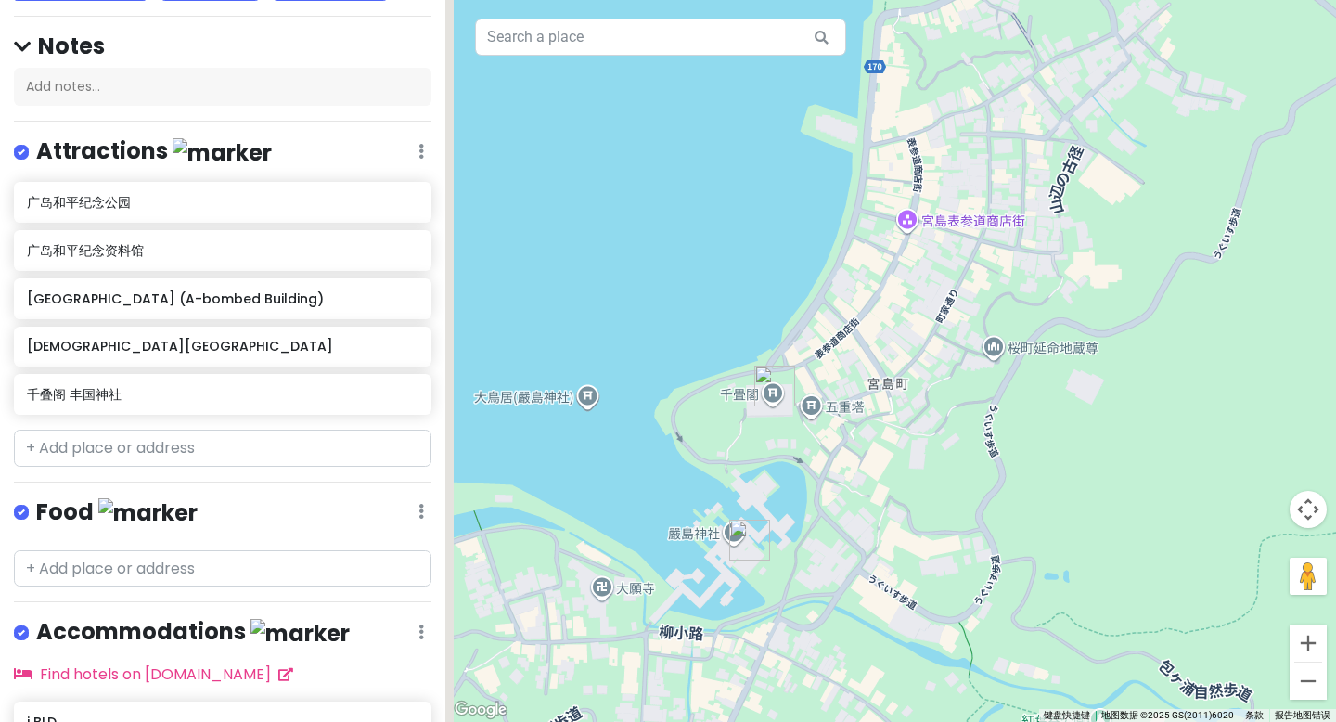
drag, startPoint x: 601, startPoint y: 601, endPoint x: 719, endPoint y: 439, distance: 200.6
click at [718, 438] on div at bounding box center [890, 361] width 891 height 722
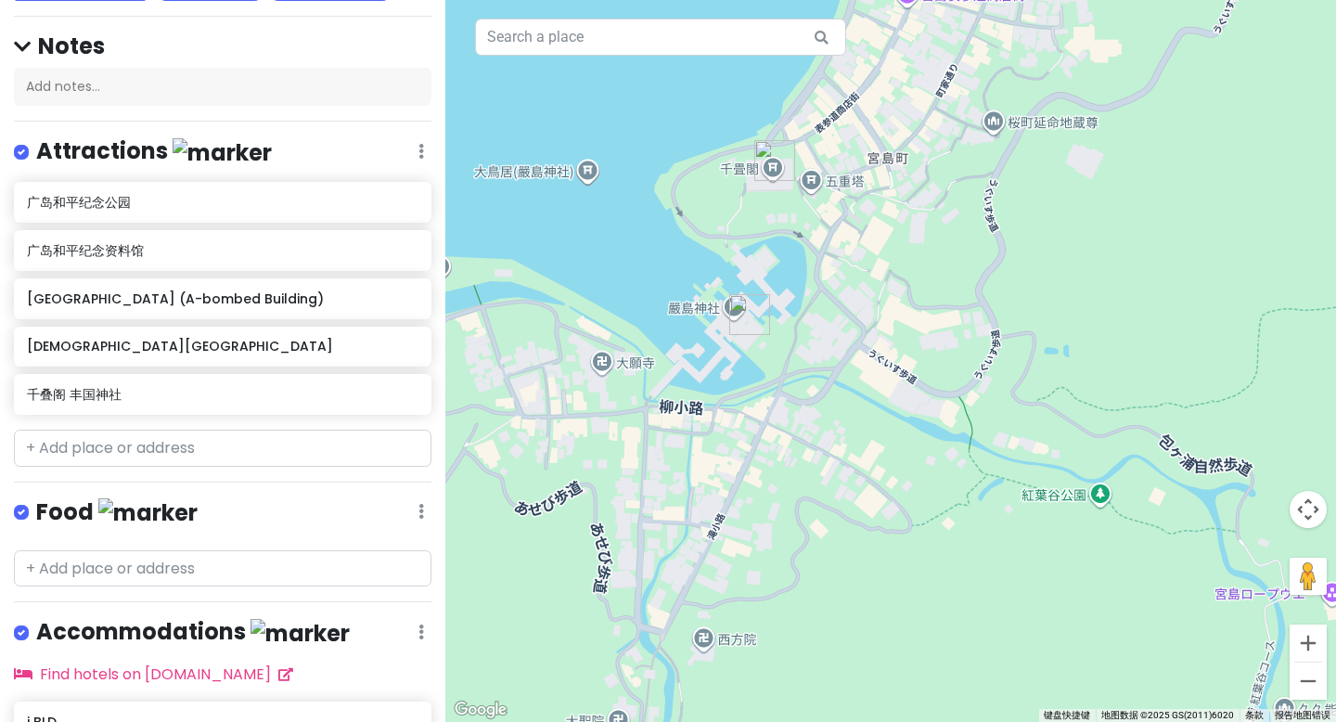
drag, startPoint x: 702, startPoint y: 582, endPoint x: 692, endPoint y: 483, distance: 99.8
click at [692, 483] on div at bounding box center [890, 361] width 891 height 722
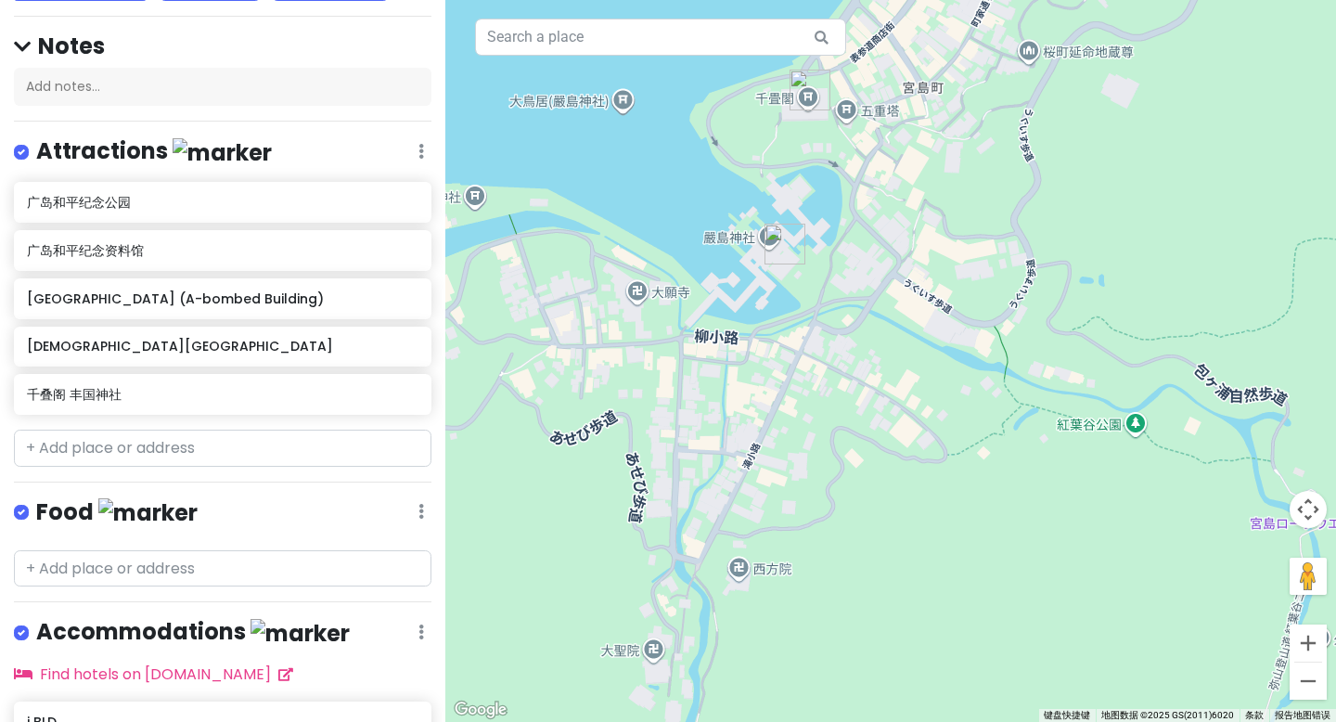
drag, startPoint x: 661, startPoint y: 513, endPoint x: 689, endPoint y: 461, distance: 59.4
click at [689, 461] on div at bounding box center [890, 361] width 891 height 722
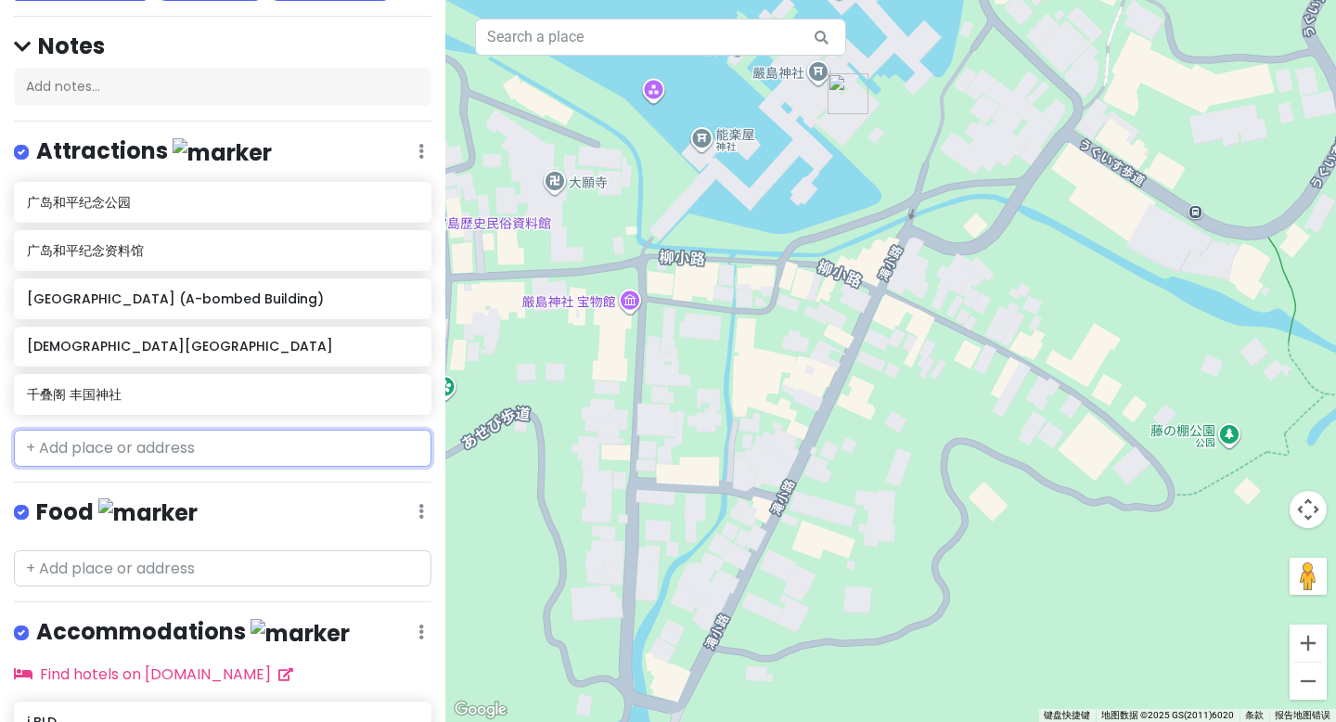
click at [106, 450] on input "text" at bounding box center [223, 448] width 418 height 37
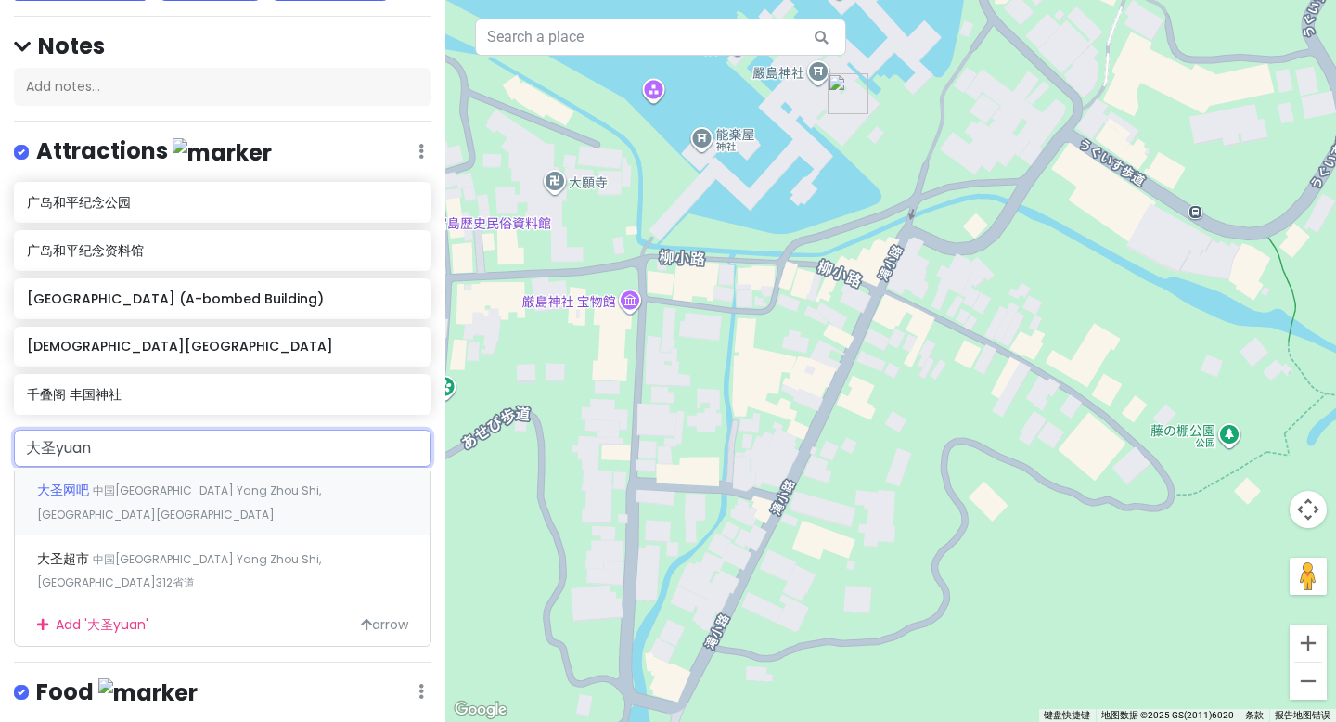
type input "[DEMOGRAPHIC_DATA]"
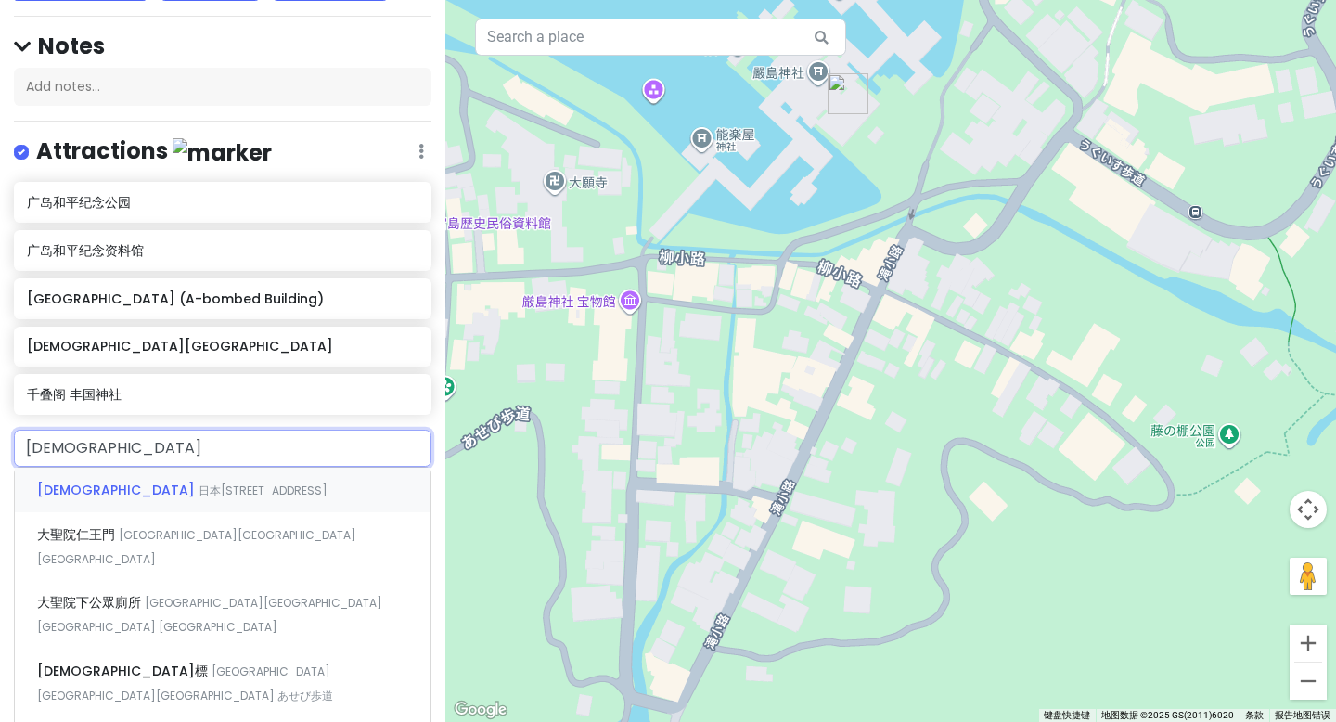
click at [226, 490] on span "日本[STREET_ADDRESS]" at bounding box center [263, 491] width 129 height 16
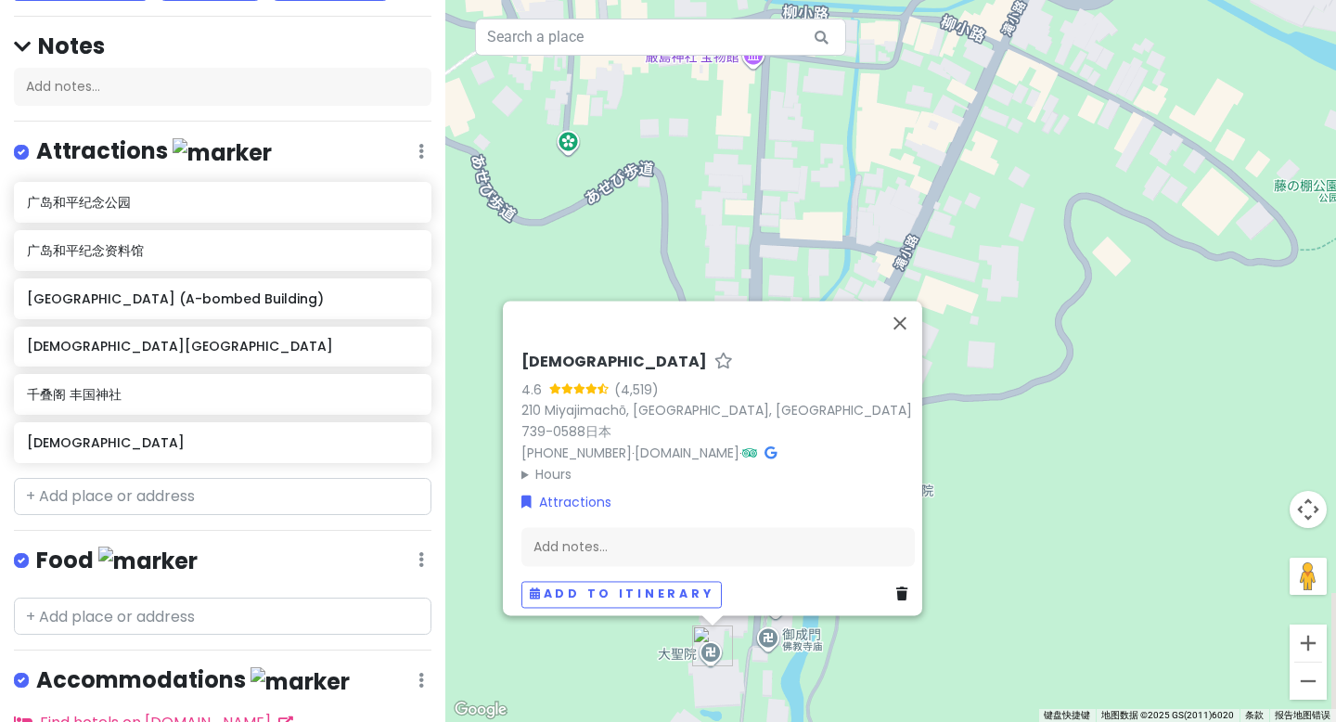
drag, startPoint x: 886, startPoint y: 231, endPoint x: 775, endPoint y: 227, distance: 111.4
click at [775, 227] on div "[DEMOGRAPHIC_DATA] 4.6 (4,519) 210 Miyajimachō, [GEOGRAPHIC_DATA], [GEOGRAPHIC_…" at bounding box center [890, 361] width 891 height 722
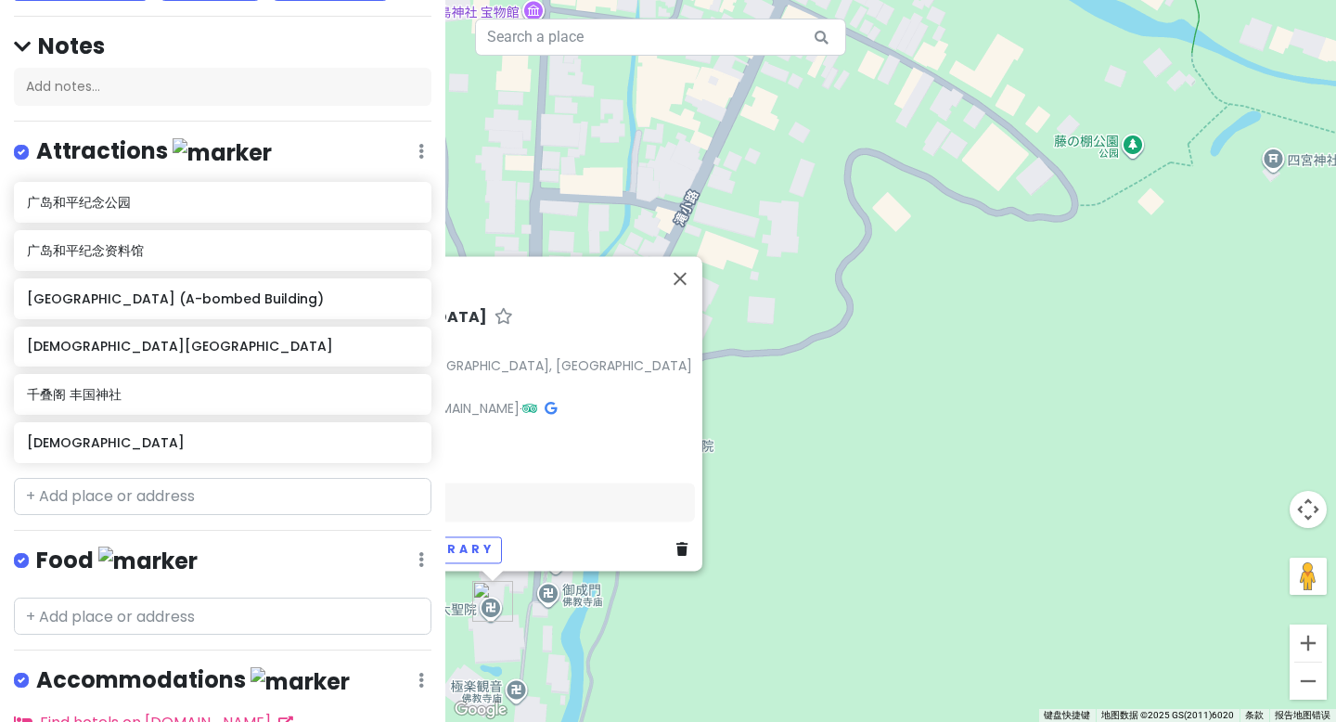
drag, startPoint x: 993, startPoint y: 340, endPoint x: 827, endPoint y: 377, distance: 170.2
click at [827, 377] on div "[DEMOGRAPHIC_DATA] 4.6 (4,519) 210 Miyajimachō, [GEOGRAPHIC_DATA], [GEOGRAPHIC_…" at bounding box center [890, 361] width 891 height 722
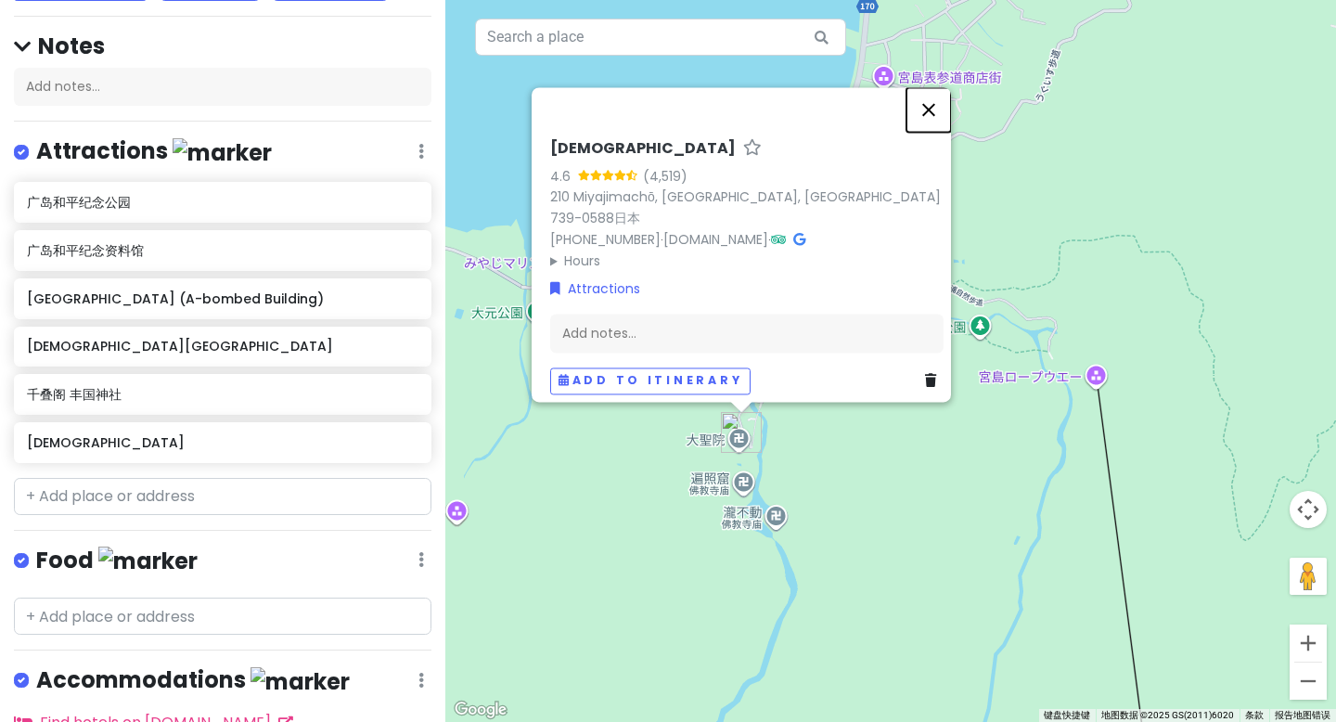
click at [930, 122] on button "关闭" at bounding box center [929, 109] width 45 height 45
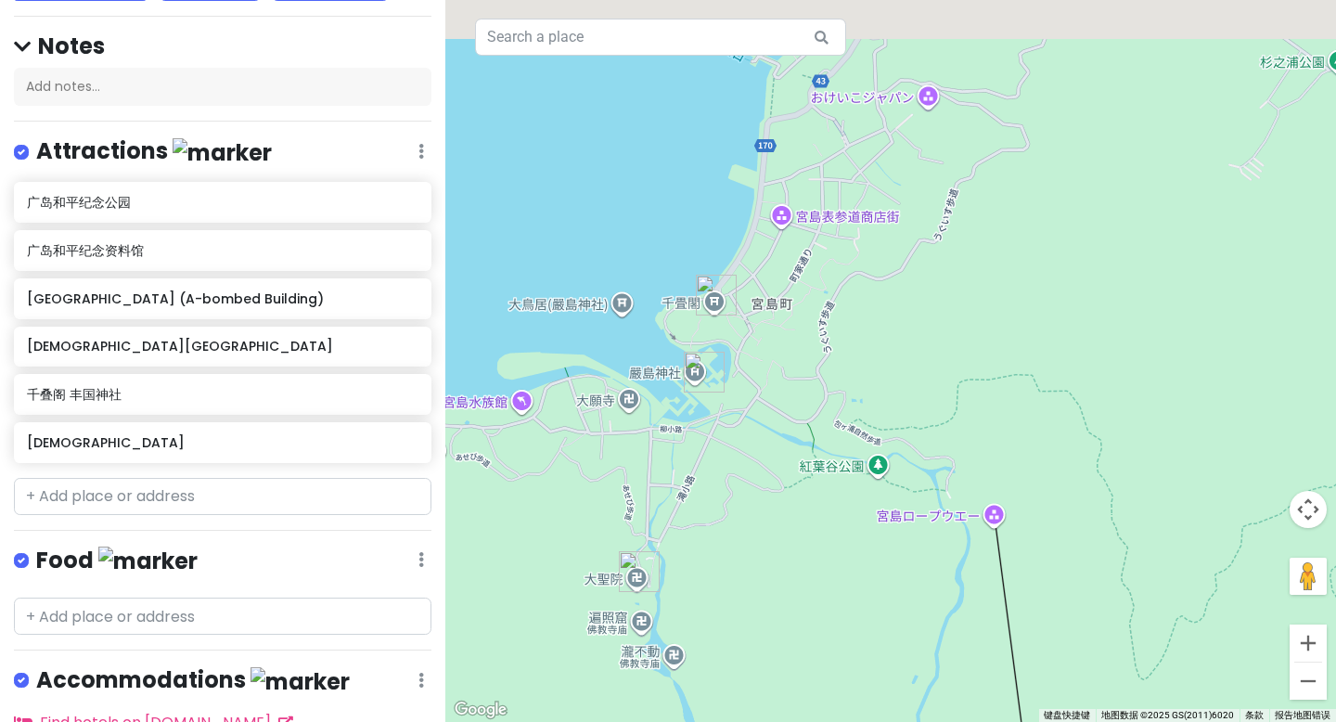
drag, startPoint x: 915, startPoint y: 270, endPoint x: 777, endPoint y: 439, distance: 218.3
click at [792, 432] on div at bounding box center [890, 361] width 891 height 722
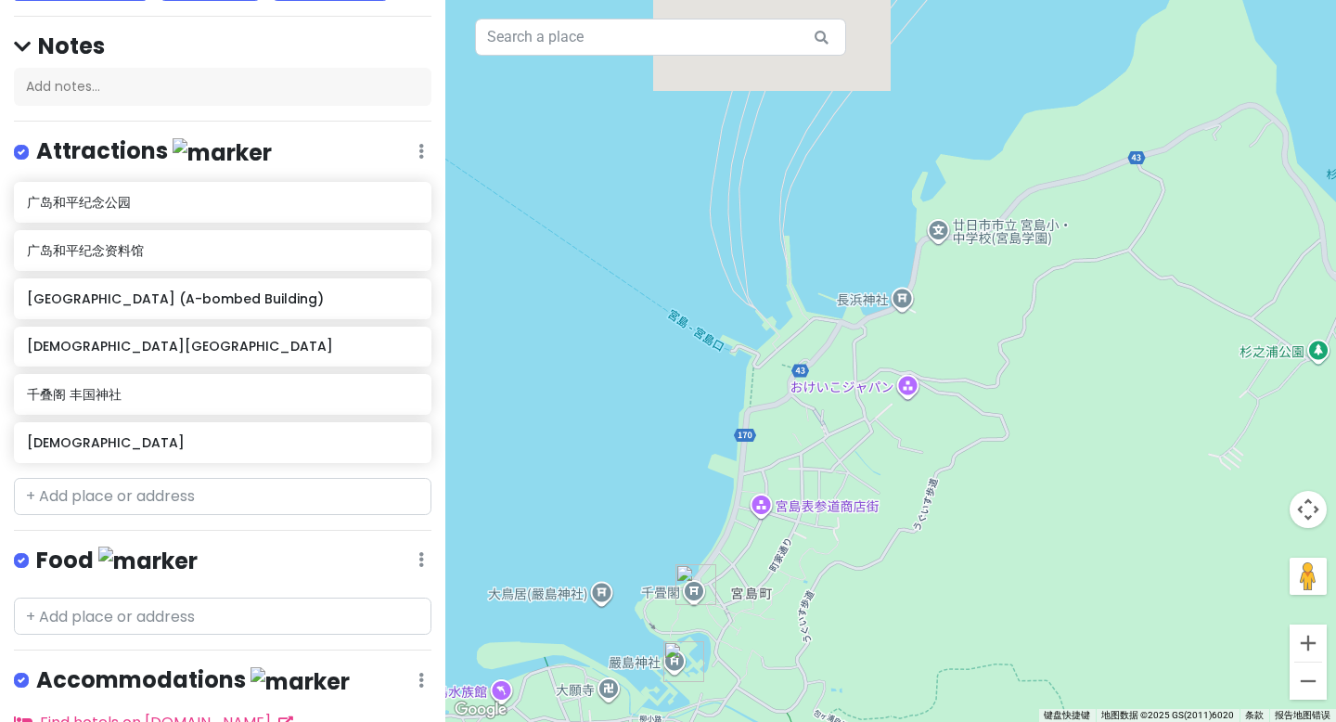
drag, startPoint x: 867, startPoint y: 277, endPoint x: 926, endPoint y: 501, distance: 231.4
click at [926, 501] on div at bounding box center [890, 361] width 891 height 722
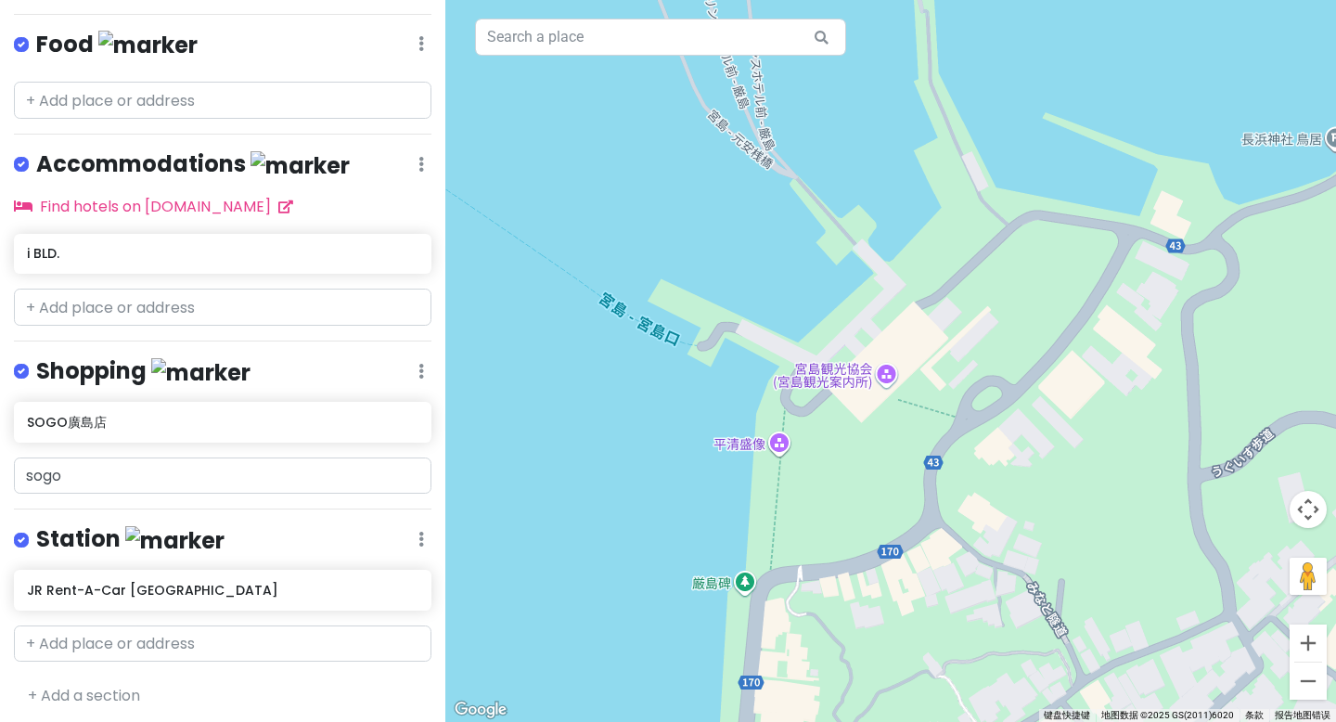
scroll to position [647, 0]
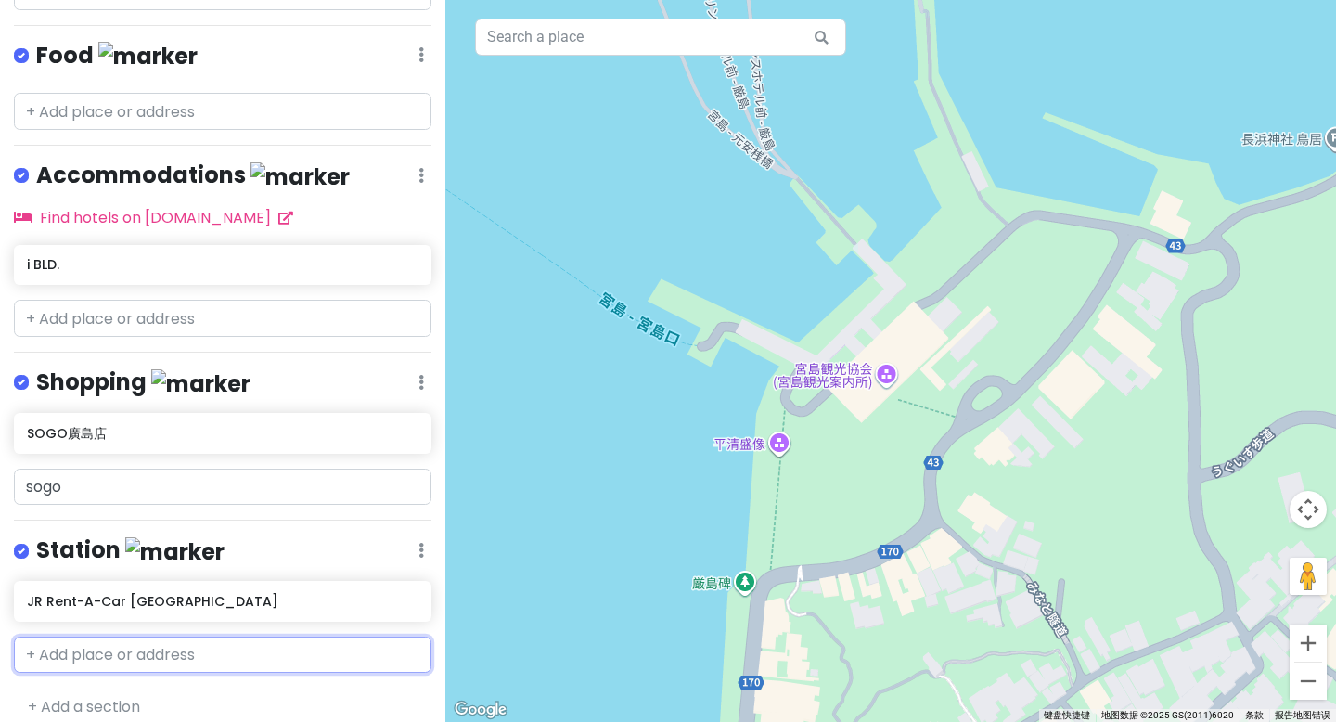
click at [116, 637] on input "text" at bounding box center [223, 655] width 418 height 37
type input "[GEOGRAPHIC_DATA]"
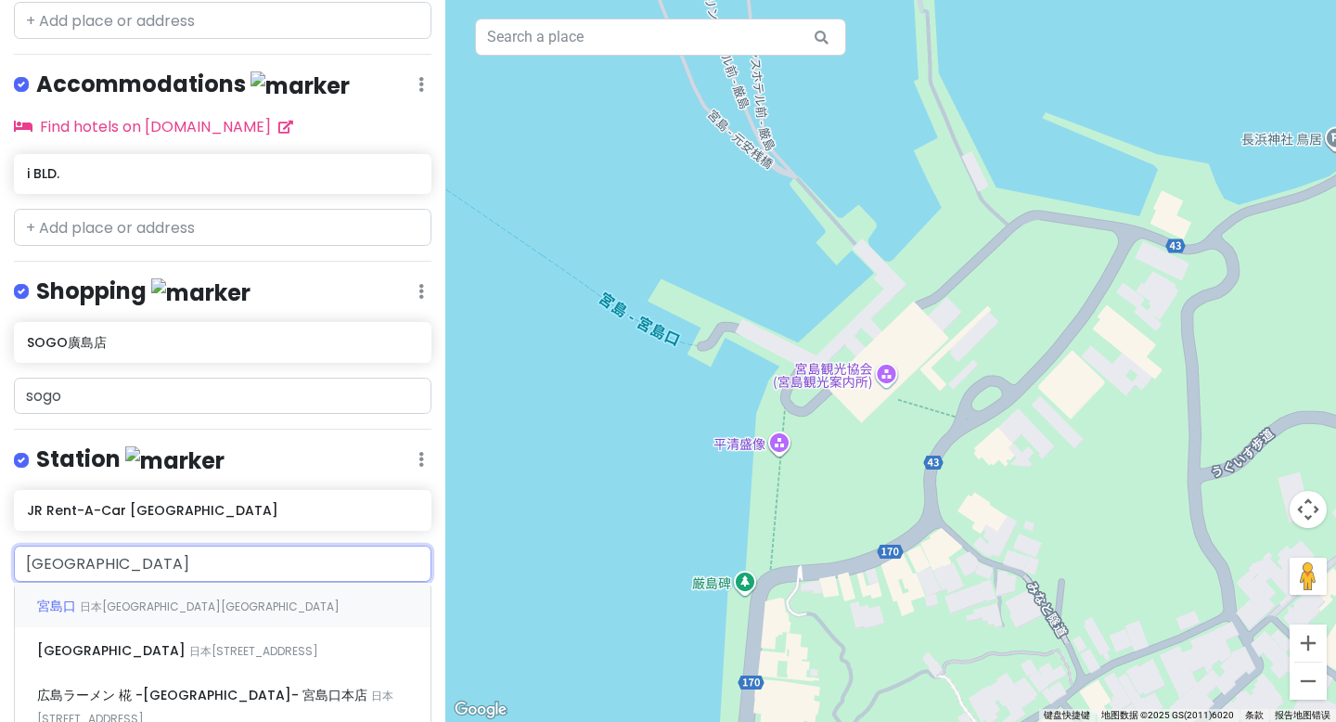
click at [160, 599] on span "日本[GEOGRAPHIC_DATA][GEOGRAPHIC_DATA]" at bounding box center [210, 607] width 260 height 16
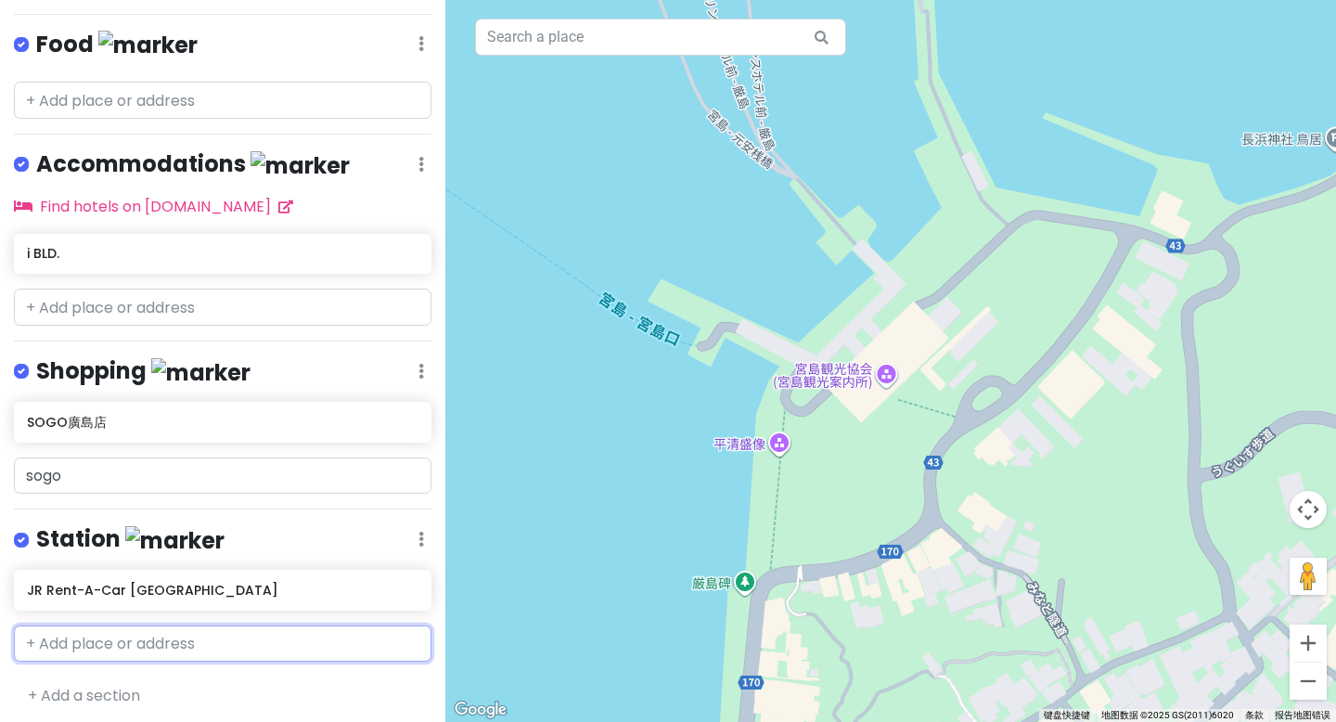
scroll to position [706, 0]
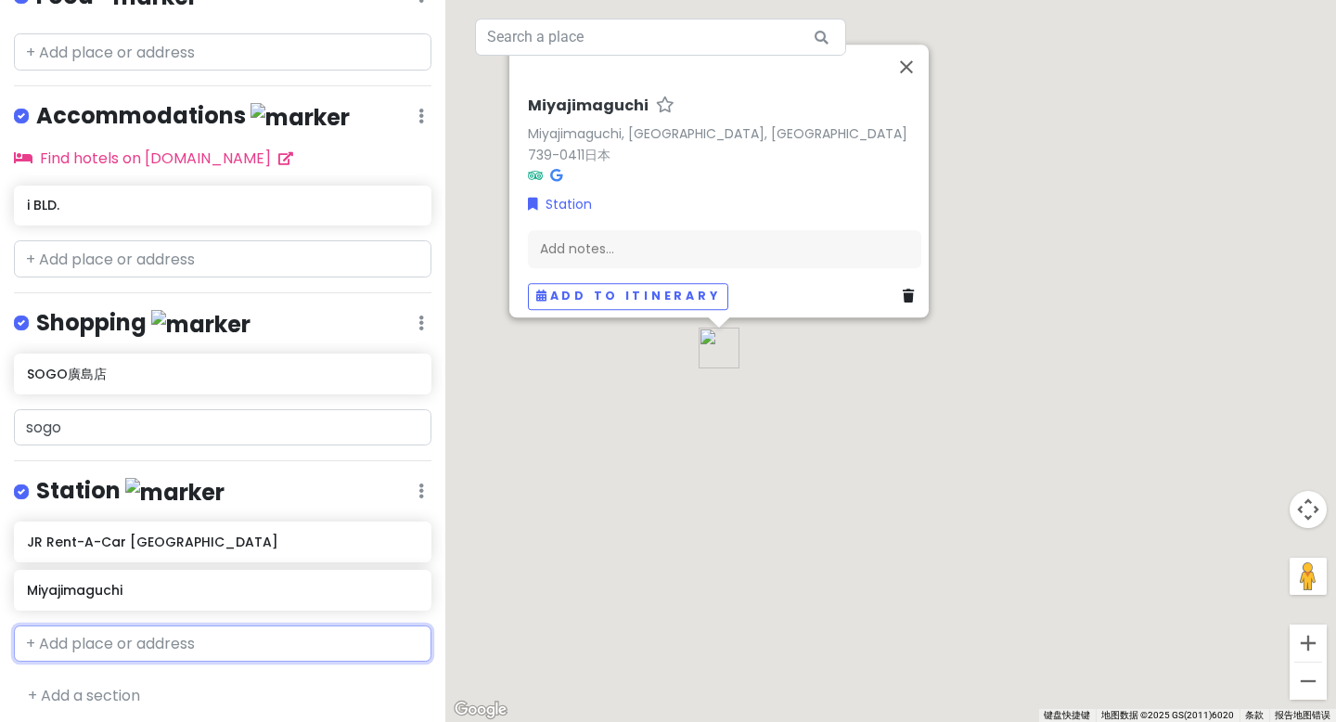
click at [92, 642] on input "text" at bounding box center [223, 643] width 418 height 37
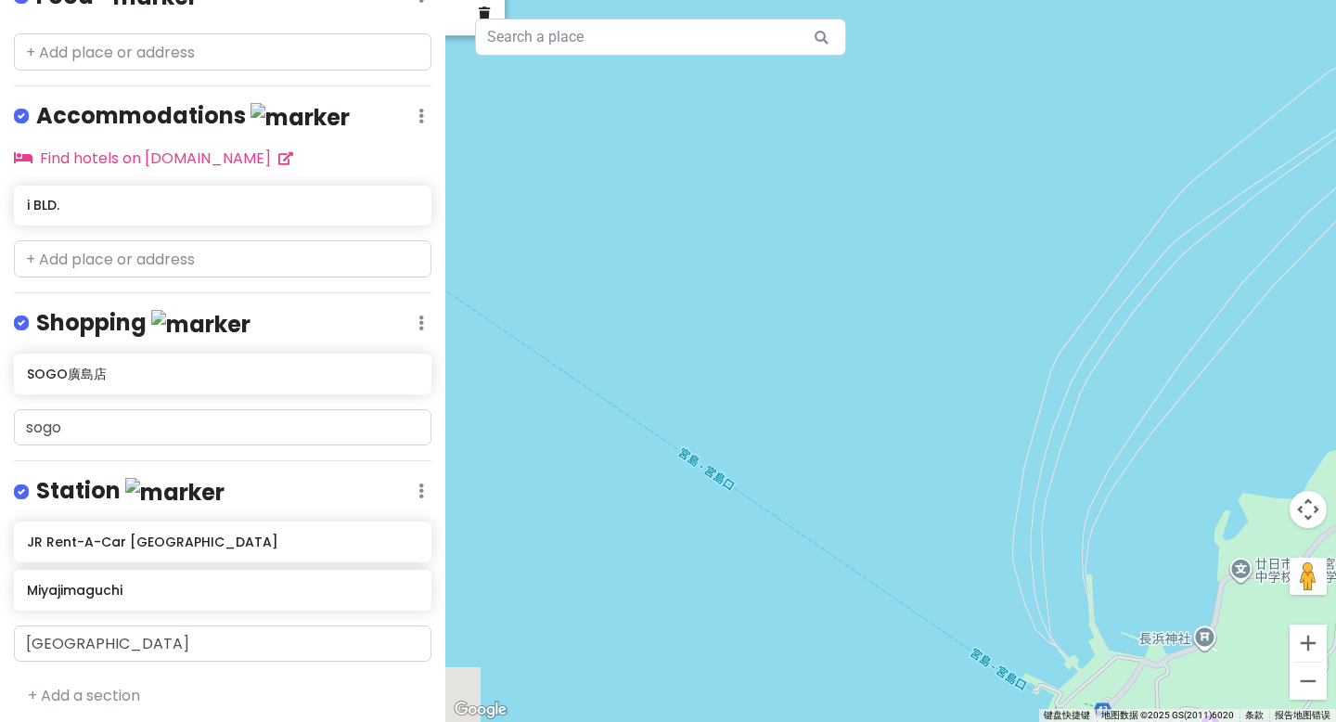
drag, startPoint x: 882, startPoint y: 517, endPoint x: 521, endPoint y: 250, distance: 448.4
click at [498, 218] on div "[PERSON_NAME], Hatsukaichi, [GEOGRAPHIC_DATA] 739-0411[GEOGRAPHIC_DATA] Add not…" at bounding box center [890, 361] width 891 height 722
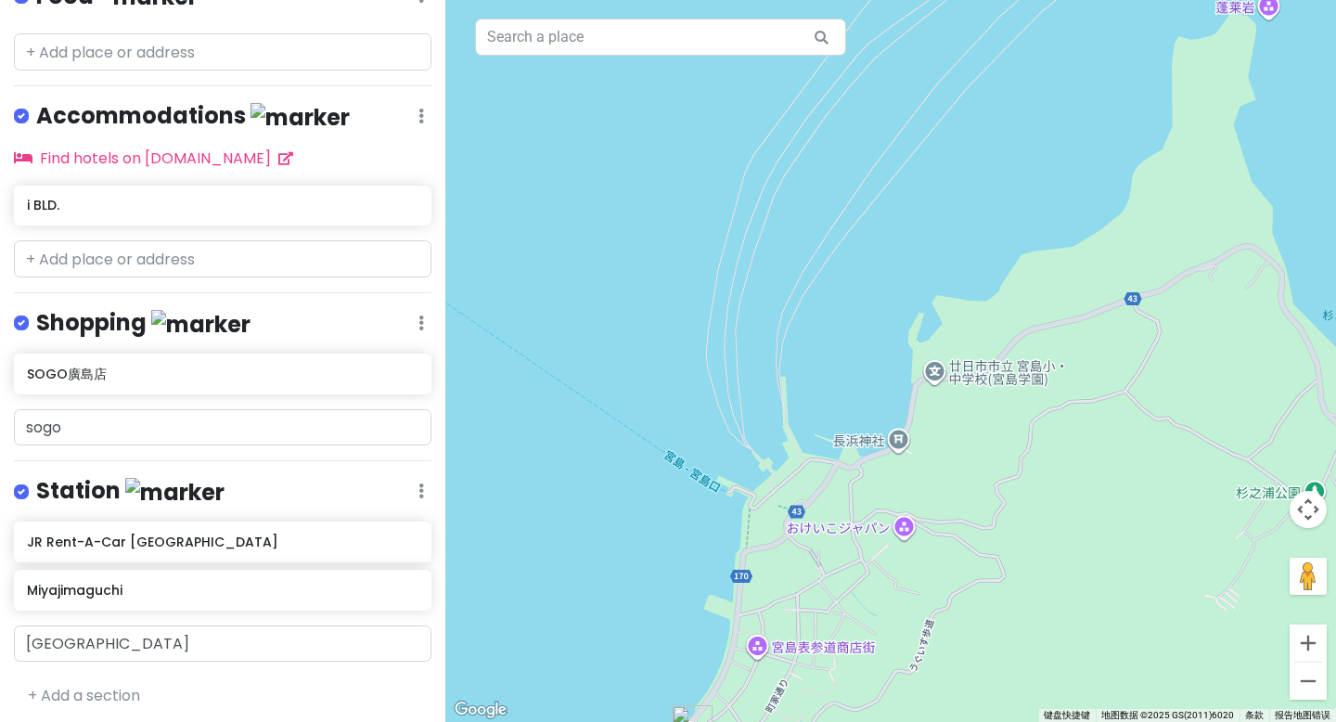
drag, startPoint x: 898, startPoint y: 596, endPoint x: 708, endPoint y: 493, distance: 216.3
click at [708, 493] on div "[PERSON_NAME], Hatsukaichi, [GEOGRAPHIC_DATA] 739-0411[GEOGRAPHIC_DATA] Add not…" at bounding box center [890, 361] width 891 height 722
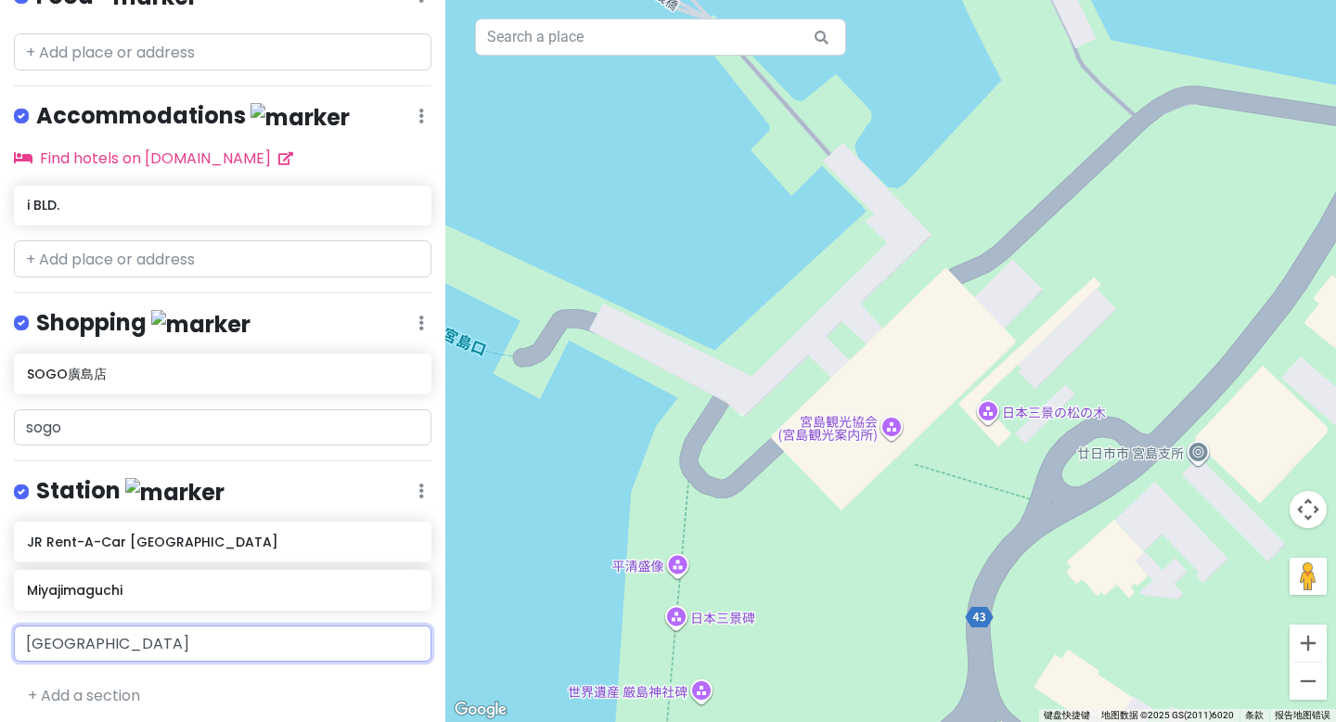
click at [100, 639] on div "[GEOGRAPHIC_DATA]" at bounding box center [223, 643] width 418 height 37
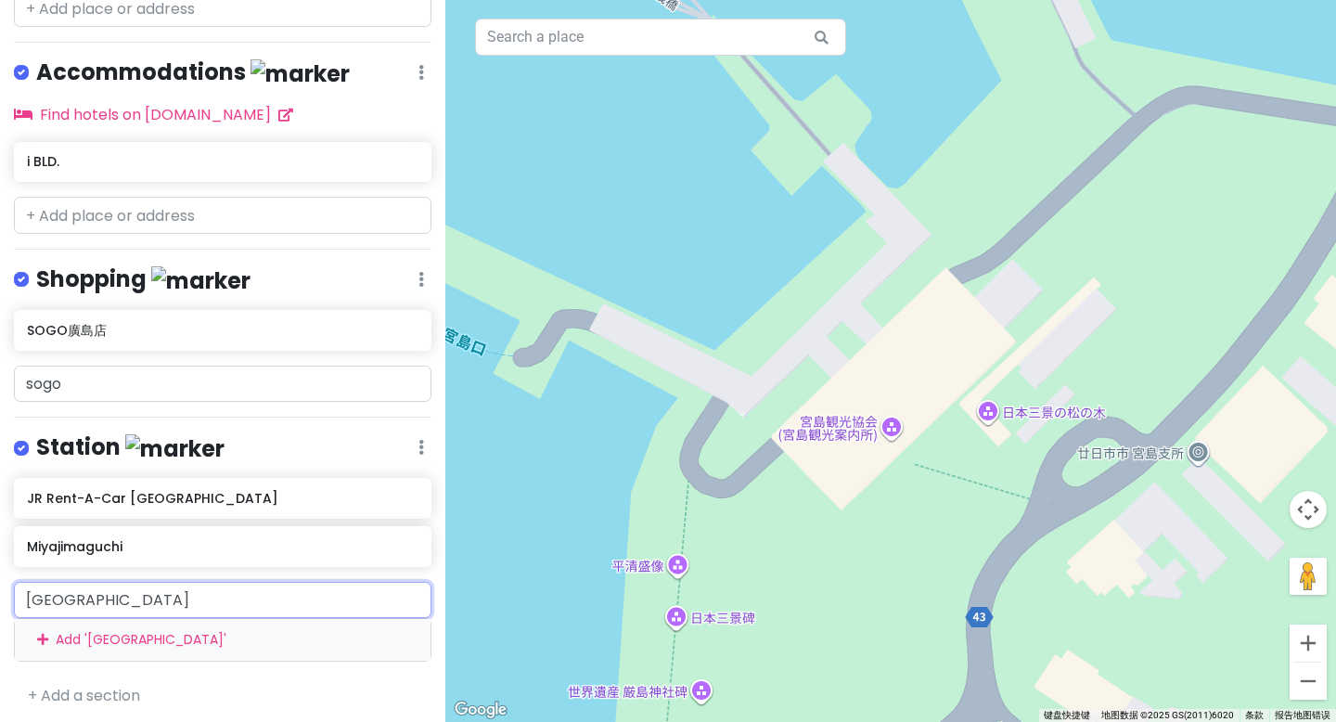
click at [104, 586] on input "[GEOGRAPHIC_DATA]" at bounding box center [223, 600] width 418 height 37
type input "宫岛观光"
click at [112, 638] on span "宮島觀光協會" at bounding box center [78, 641] width 82 height 19
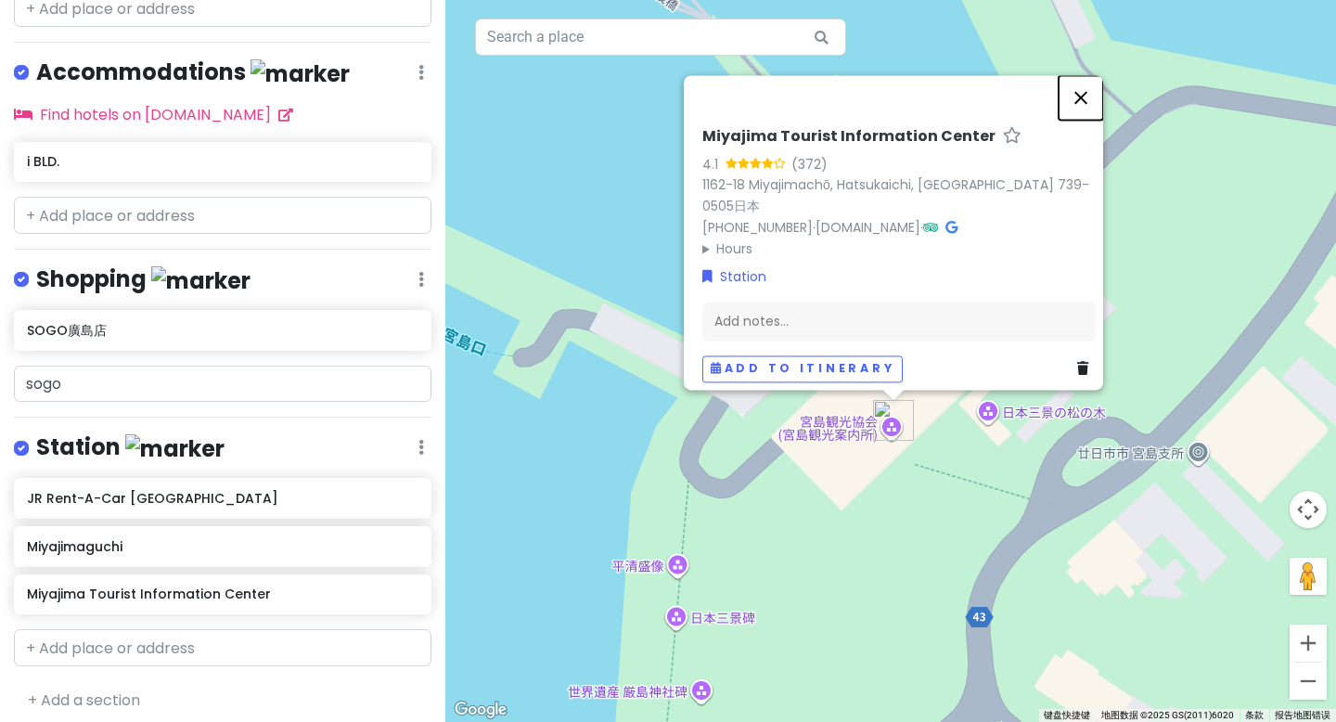
click at [1088, 108] on button "关闭" at bounding box center [1081, 97] width 45 height 45
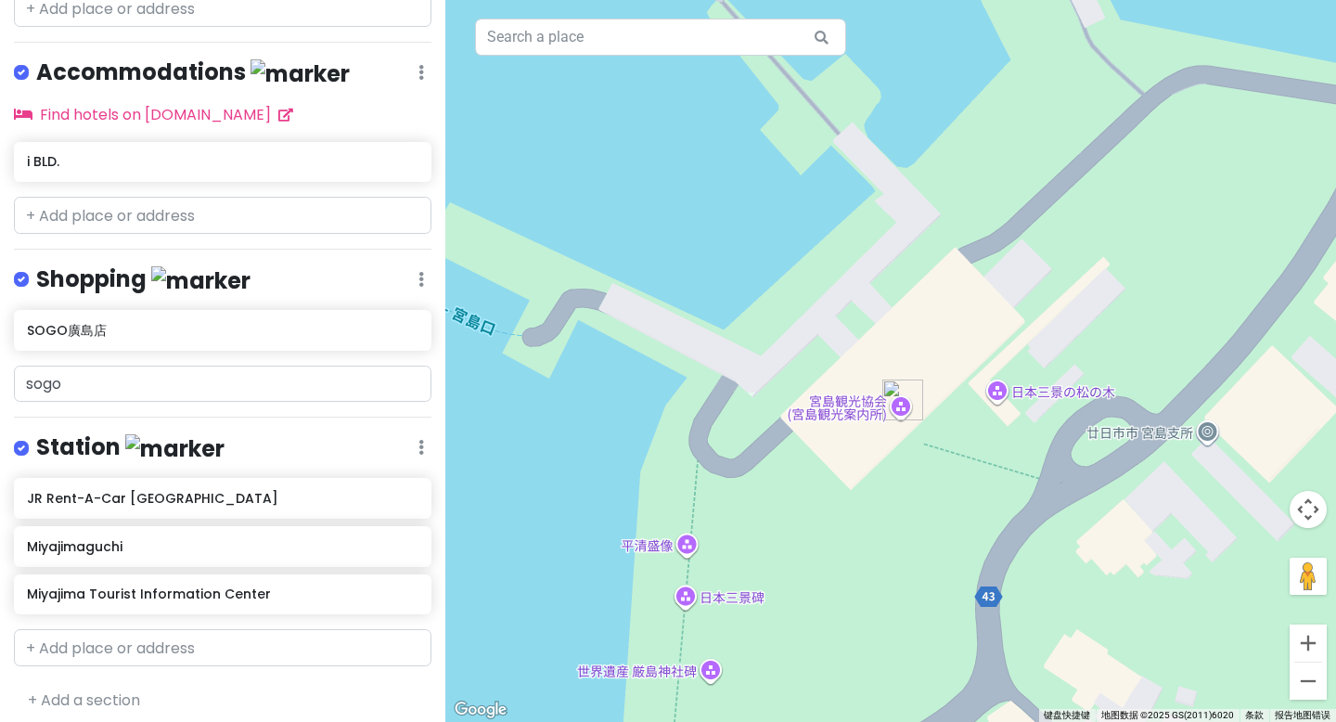
drag, startPoint x: 979, startPoint y: 380, endPoint x: 1092, endPoint y: 237, distance: 182.3
click at [1092, 236] on div at bounding box center [890, 361] width 891 height 722
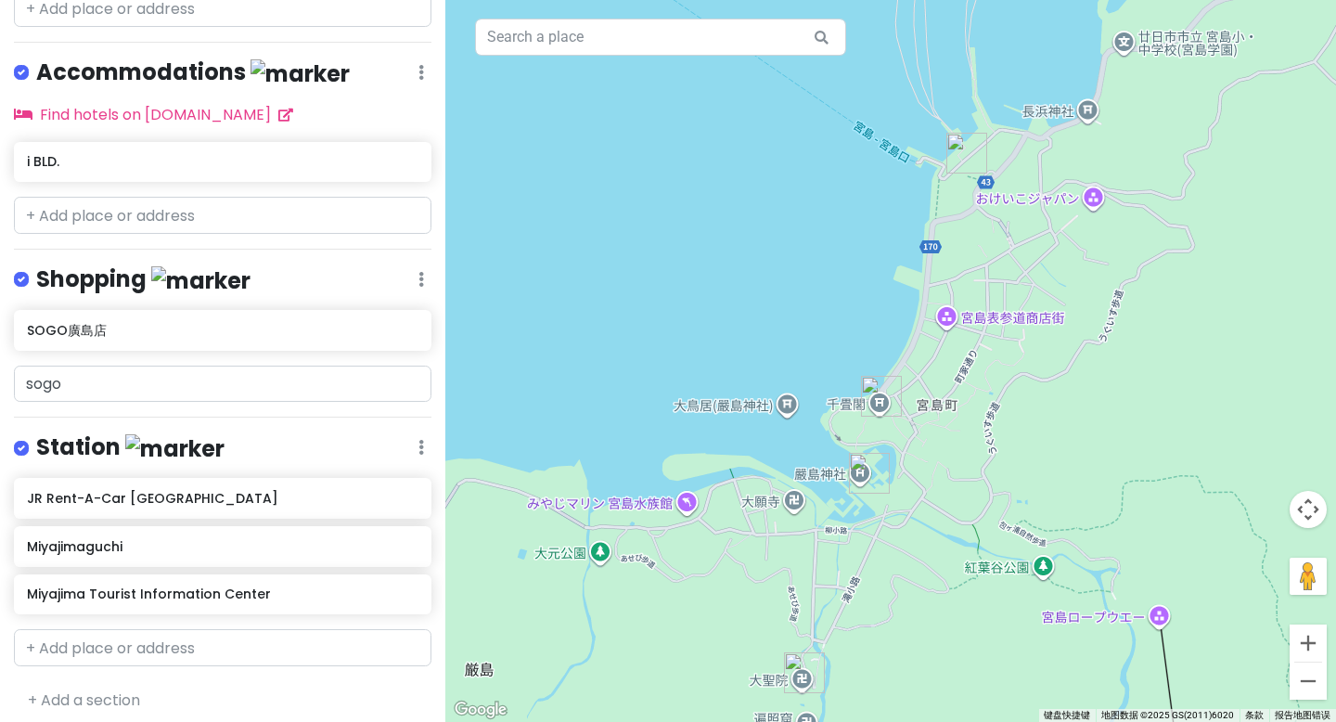
drag, startPoint x: 1096, startPoint y: 534, endPoint x: 960, endPoint y: 431, distance: 170.7
click at [961, 431] on div at bounding box center [890, 361] width 891 height 722
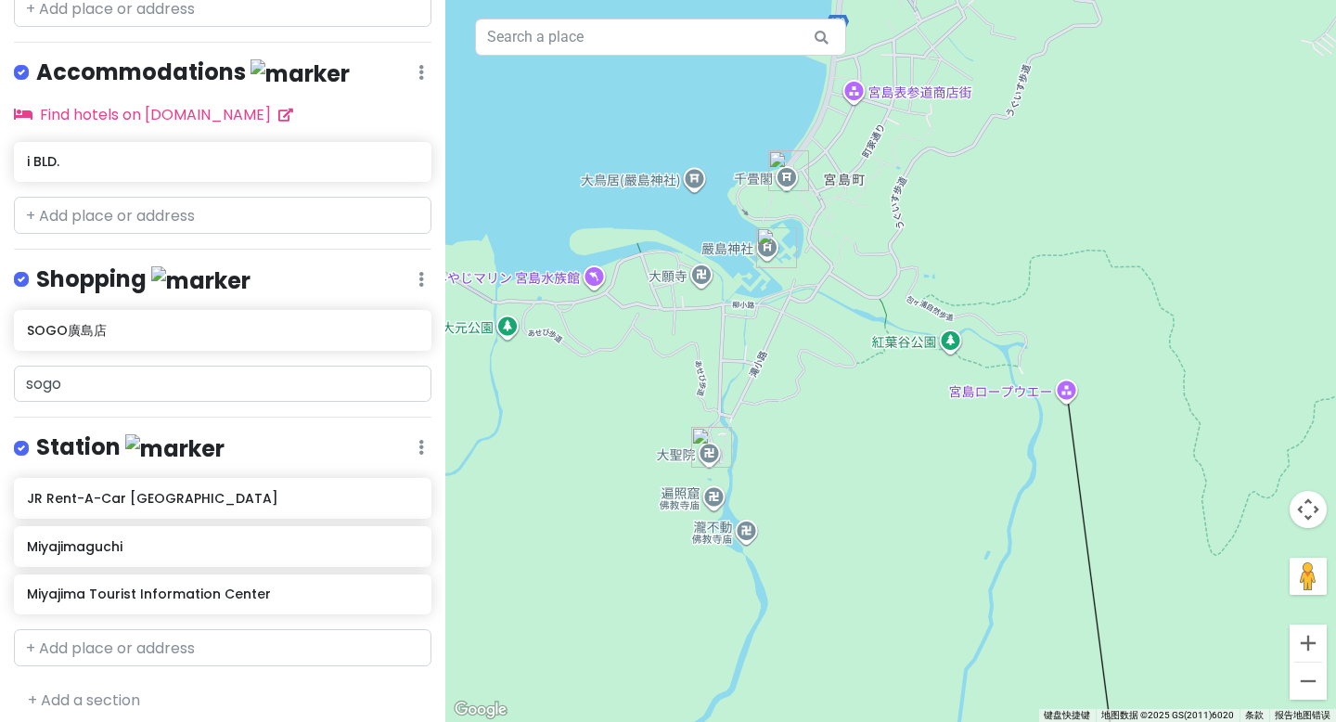
drag, startPoint x: 973, startPoint y: 453, endPoint x: 889, endPoint y: 229, distance: 239.0
click at [889, 229] on div at bounding box center [890, 361] width 891 height 722
